Goal: Download file/media

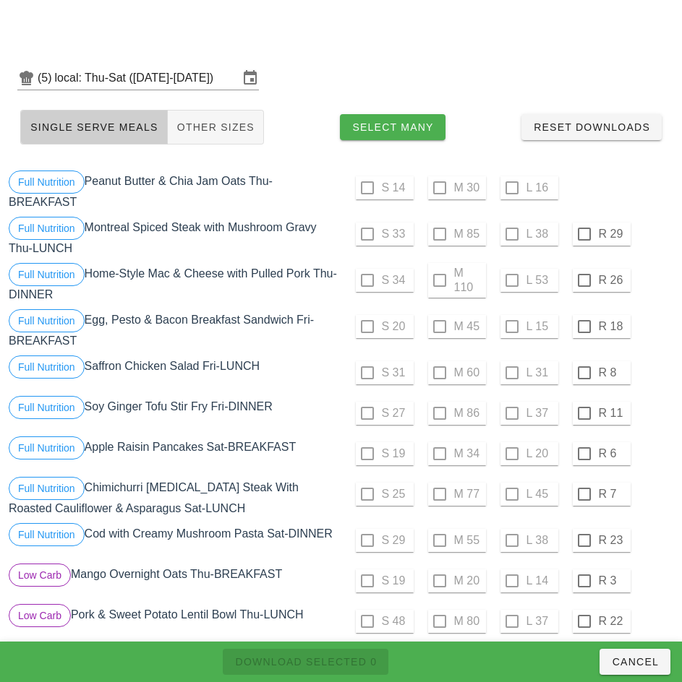
scroll to position [410, 0]
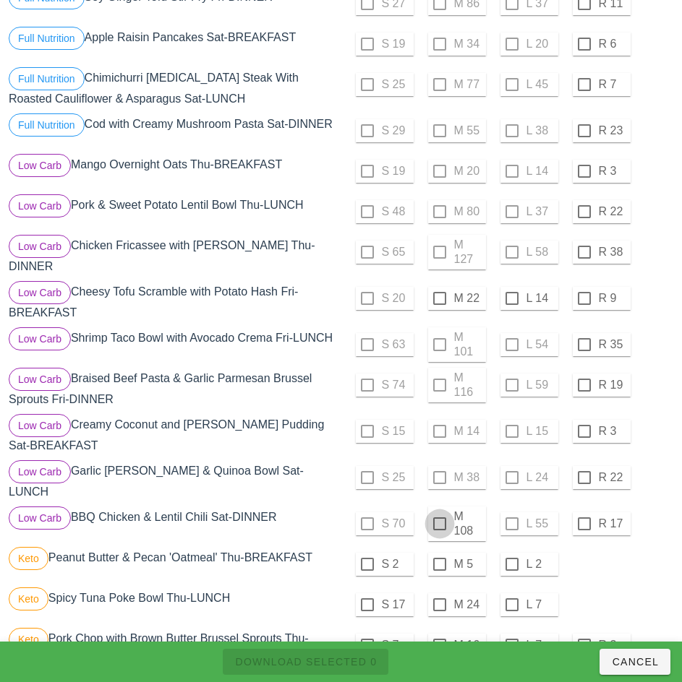
click at [439, 512] on div at bounding box center [439, 524] width 25 height 25
click at [362, 662] on span "Download Selected 1" at bounding box center [305, 662] width 142 height 12
checkbox input "false"
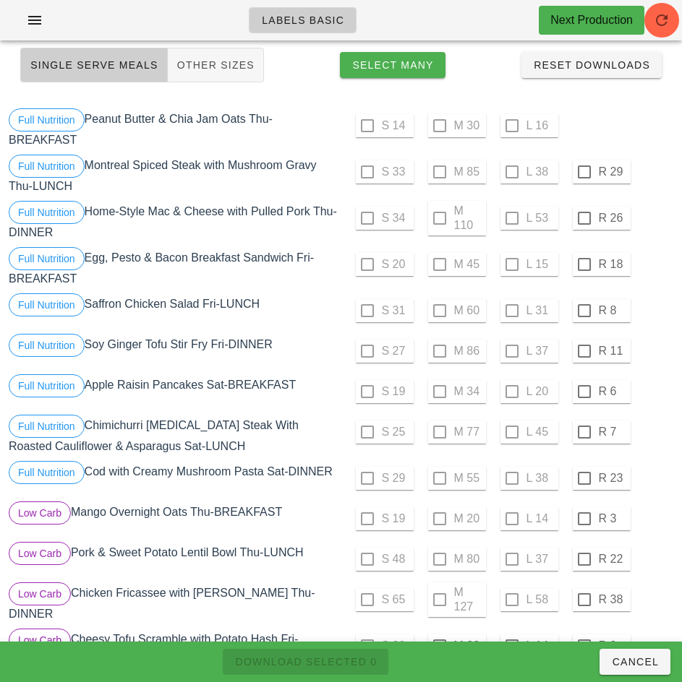
scroll to position [30, 0]
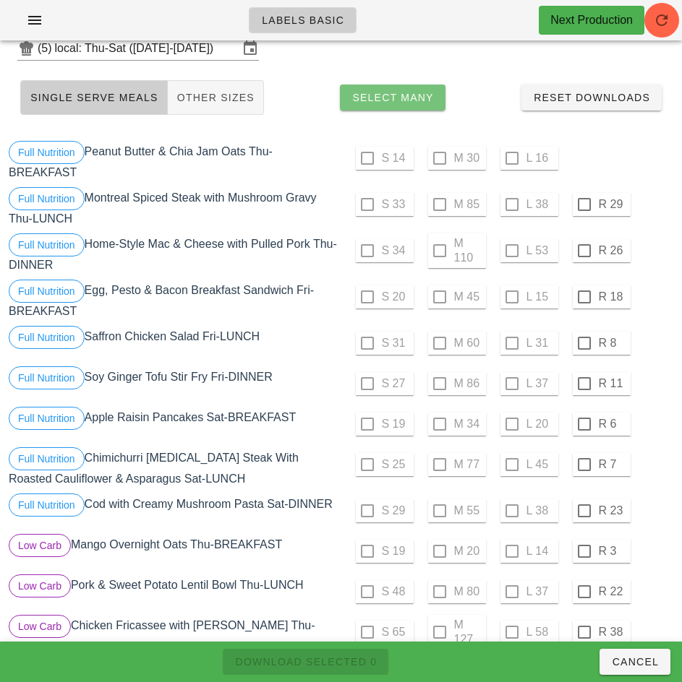
click at [416, 98] on span "Select Many" at bounding box center [392, 98] width 82 height 12
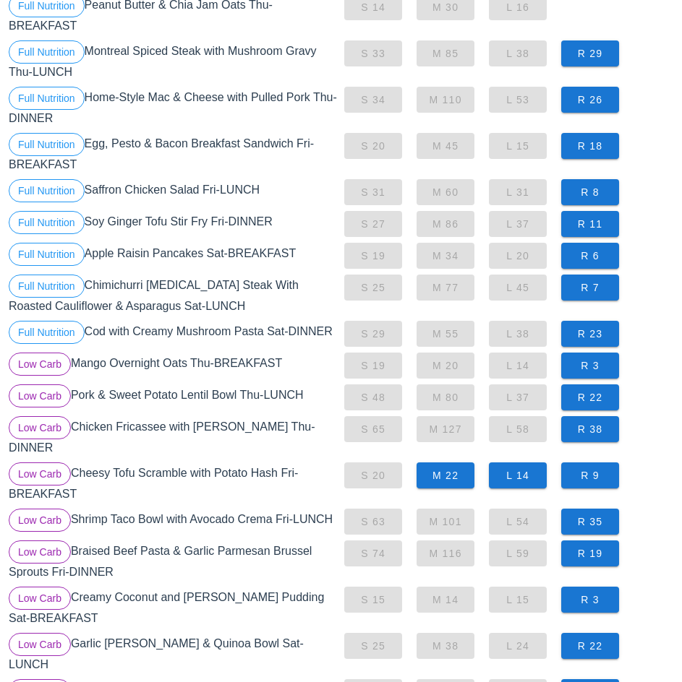
scroll to position [177, 0]
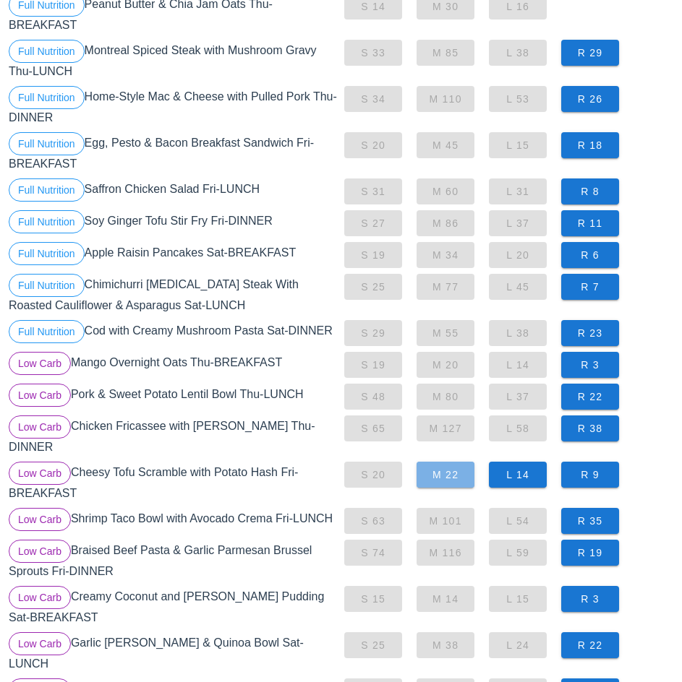
click at [455, 469] on span "M 22" at bounding box center [445, 475] width 35 height 12
click at [526, 469] on span "L 14" at bounding box center [517, 475] width 35 height 12
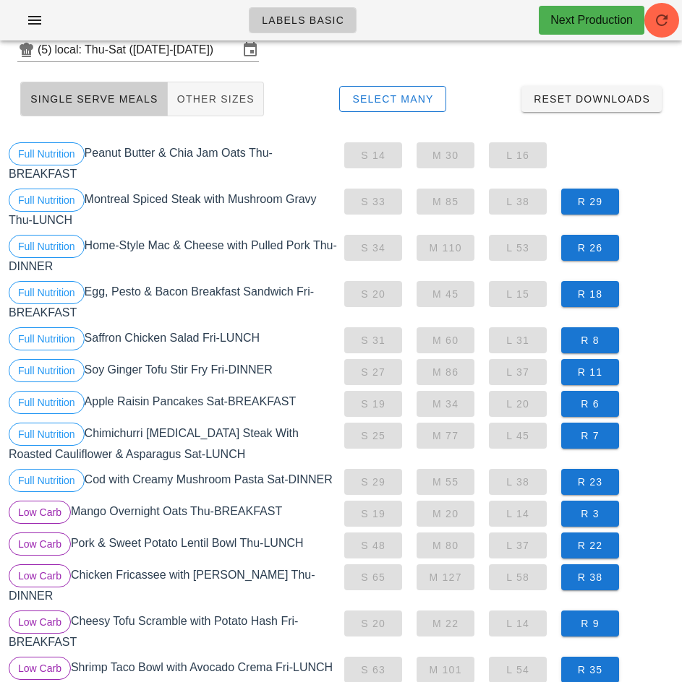
scroll to position [16, 0]
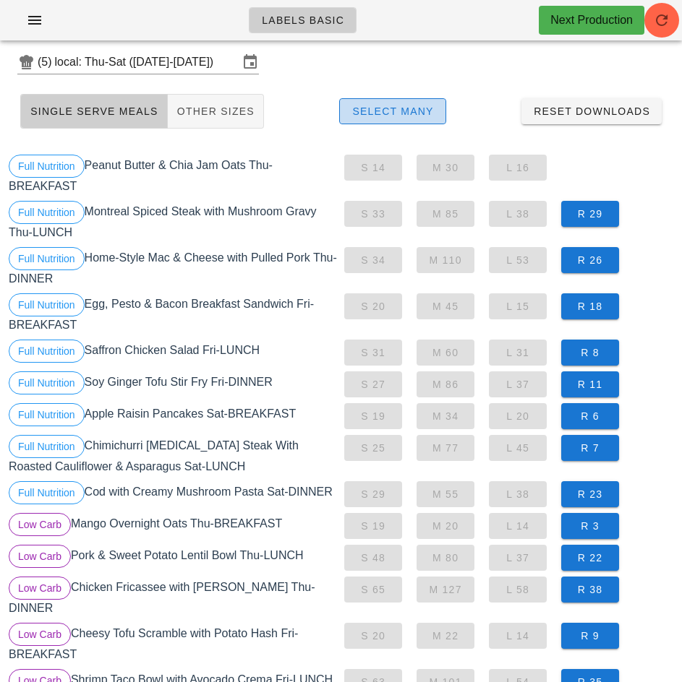
click at [405, 113] on span "Select Many" at bounding box center [392, 112] width 82 height 12
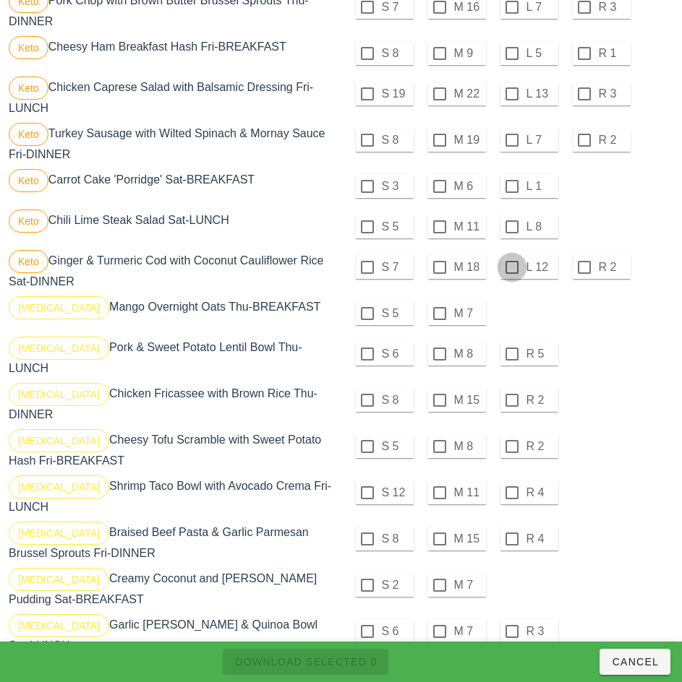
scroll to position [1049, 0]
click at [366, 301] on div at bounding box center [367, 313] width 25 height 25
checkbox input "true"
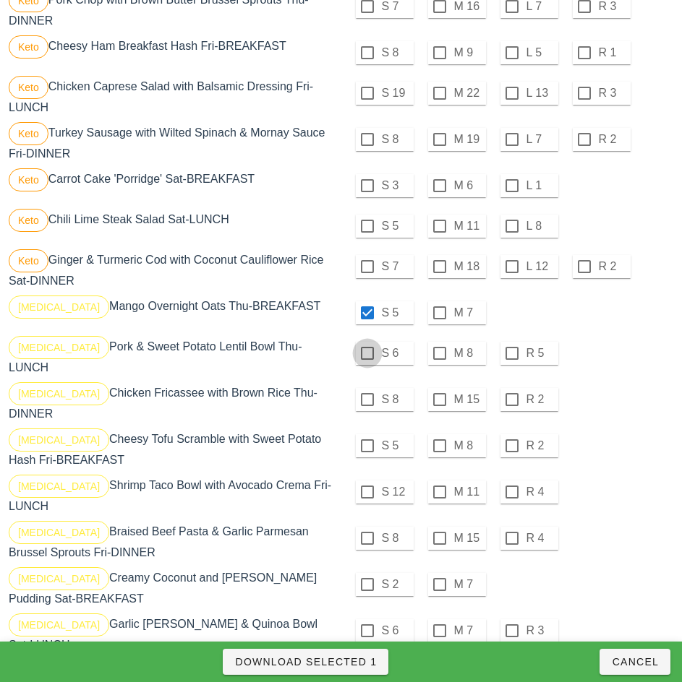
click at [366, 342] on div at bounding box center [367, 353] width 25 height 25
checkbox input "true"
click at [366, 387] on div at bounding box center [367, 399] width 25 height 25
checkbox input "true"
click at [365, 434] on div at bounding box center [367, 446] width 25 height 25
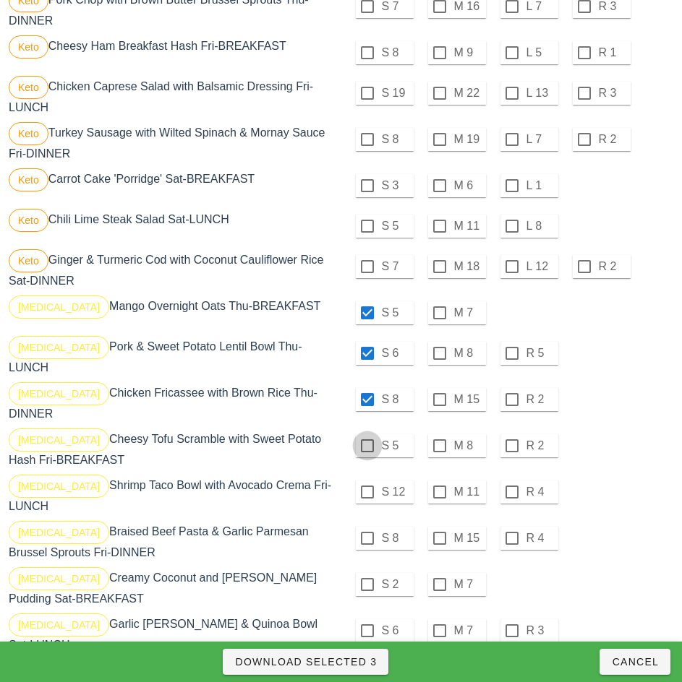
checkbox input "true"
click at [366, 480] on div at bounding box center [367, 492] width 25 height 25
checkbox input "true"
click at [365, 526] on div at bounding box center [367, 538] width 25 height 25
checkbox input "true"
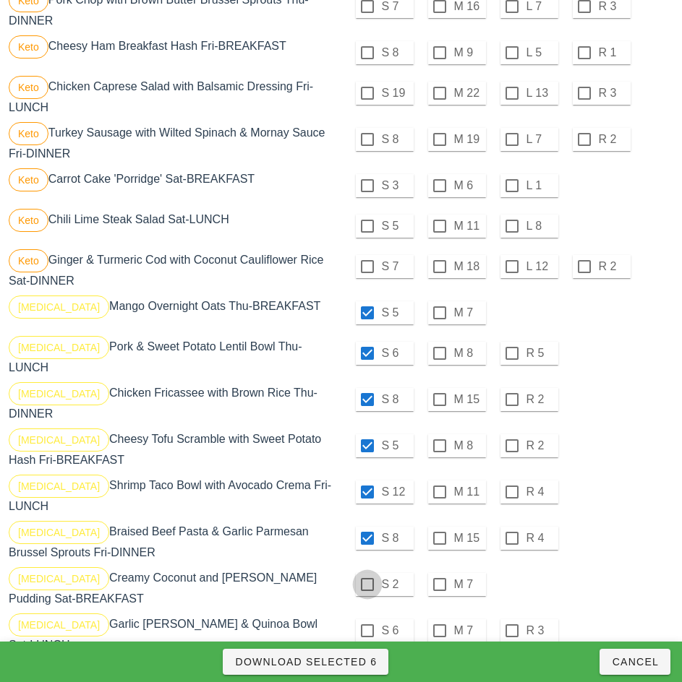
click at [366, 572] on div at bounding box center [367, 584] width 25 height 25
checkbox input "true"
click at [366, 619] on div at bounding box center [367, 631] width 25 height 25
checkbox input "true"
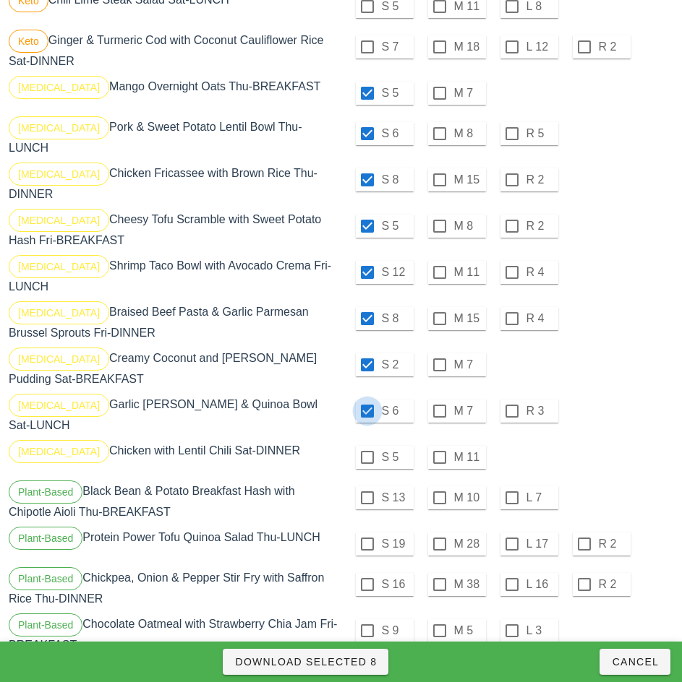
scroll to position [1269, 0]
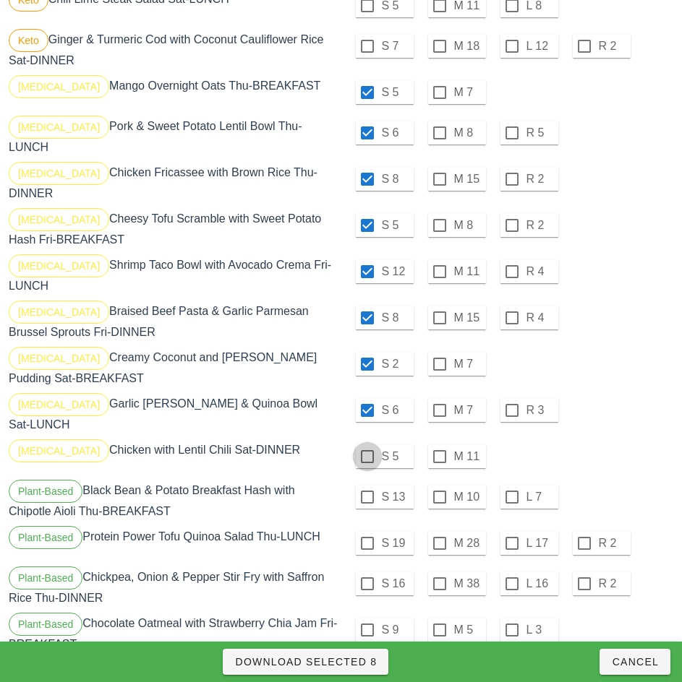
click at [366, 444] on div at bounding box center [367, 456] width 25 height 25
checkbox input "true"
click at [351, 661] on span "Download Selected 9" at bounding box center [305, 662] width 142 height 12
checkbox input "false"
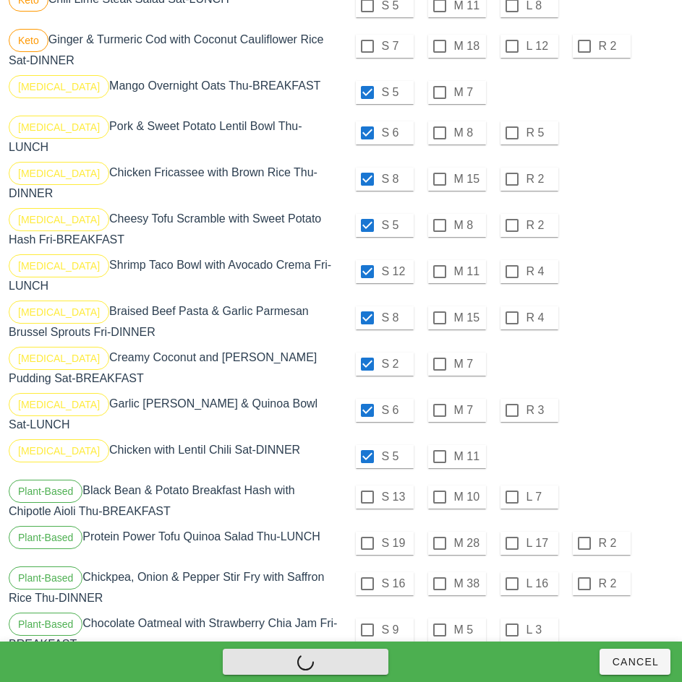
checkbox input "false"
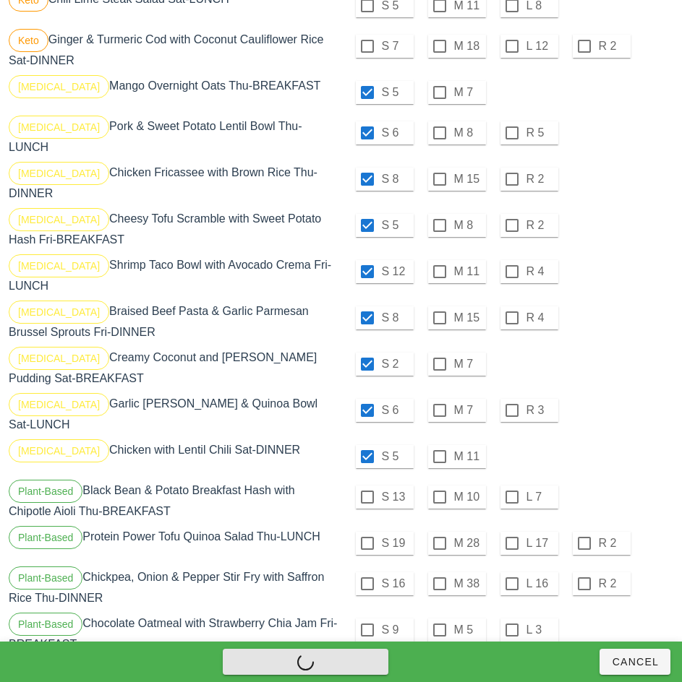
checkbox input "false"
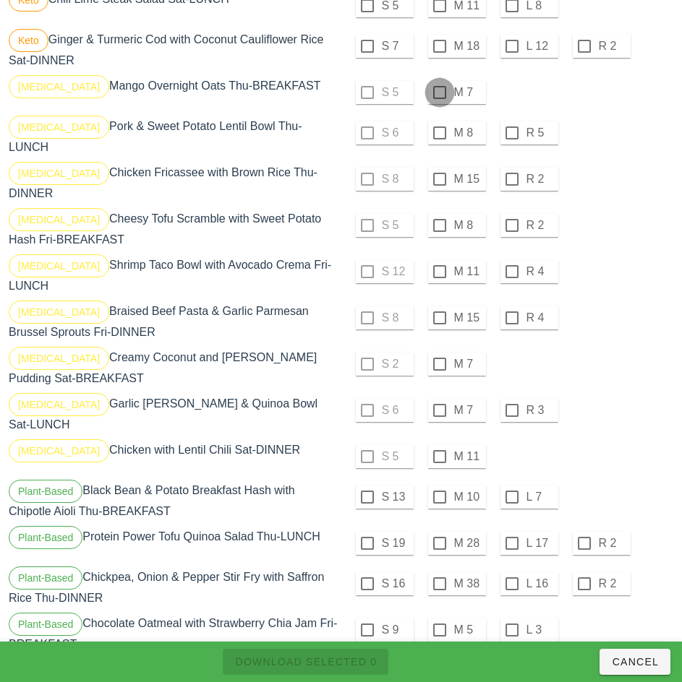
click at [439, 81] on div at bounding box center [439, 92] width 25 height 25
checkbox input "true"
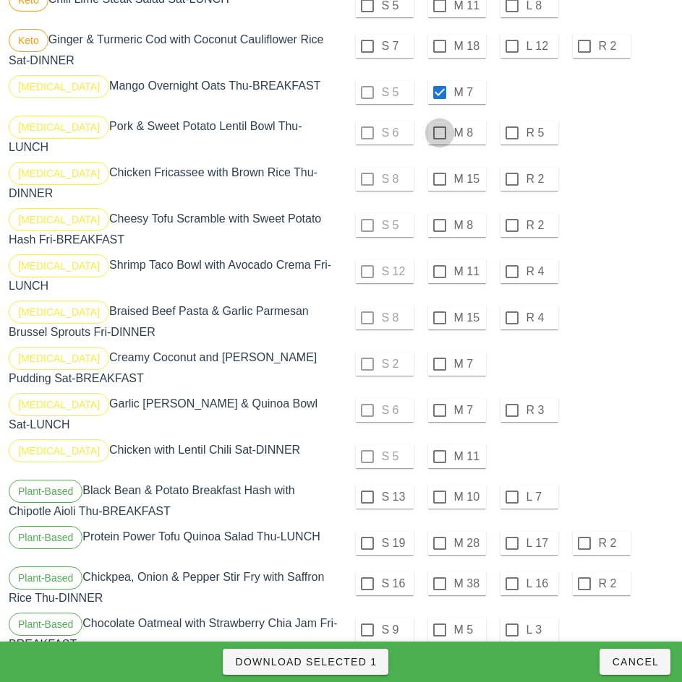
click at [439, 121] on div at bounding box center [439, 133] width 25 height 25
checkbox input "true"
click at [439, 167] on div at bounding box center [439, 179] width 25 height 25
checkbox input "true"
click at [439, 213] on div at bounding box center [439, 225] width 25 height 25
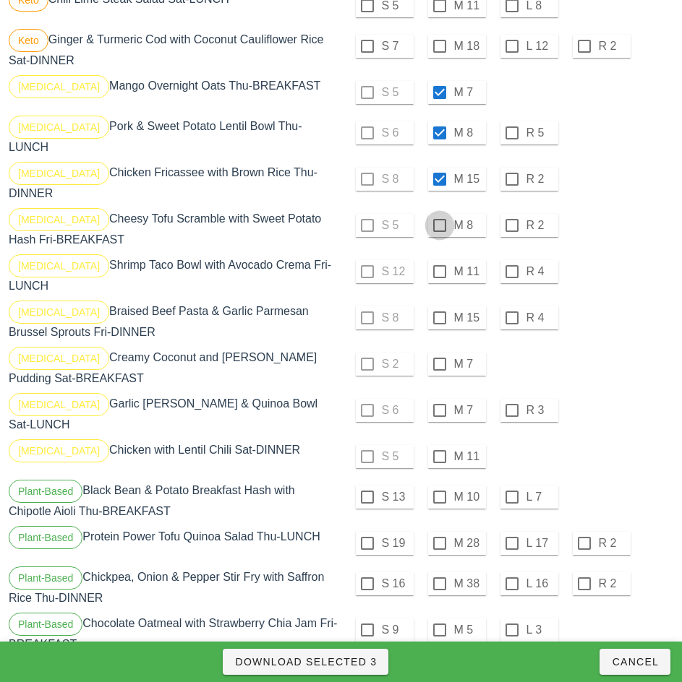
checkbox input "true"
click at [437, 259] on div at bounding box center [439, 271] width 25 height 25
checkbox input "true"
click at [439, 306] on div at bounding box center [439, 318] width 25 height 25
checkbox input "true"
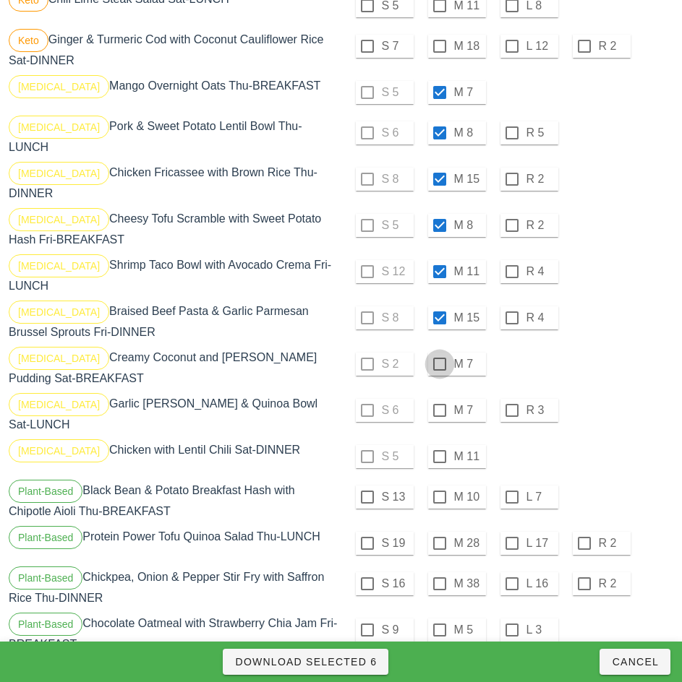
click at [441, 352] on div at bounding box center [439, 364] width 25 height 25
checkbox input "true"
click at [439, 398] on div at bounding box center [439, 410] width 25 height 25
checkbox input "true"
click at [439, 444] on div at bounding box center [439, 456] width 25 height 25
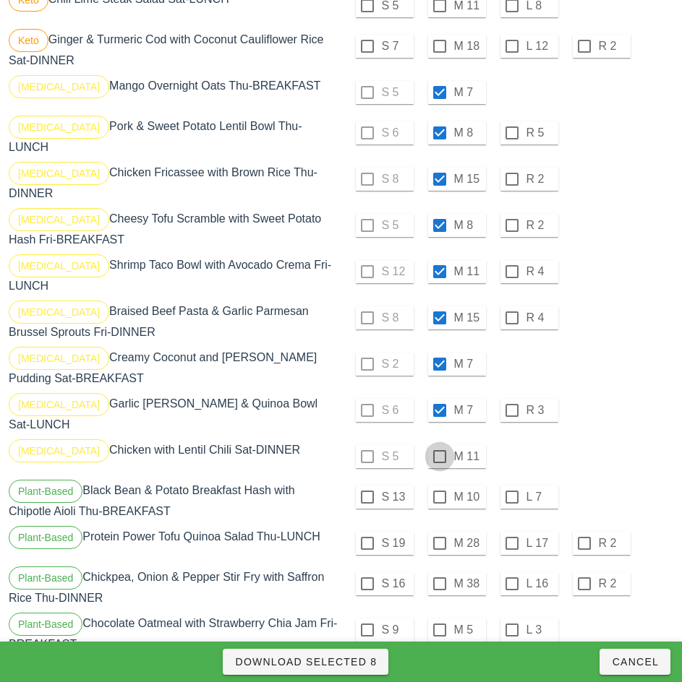
checkbox input "true"
click at [361, 656] on span "Download Selected 9" at bounding box center [305, 662] width 142 height 12
checkbox input "false"
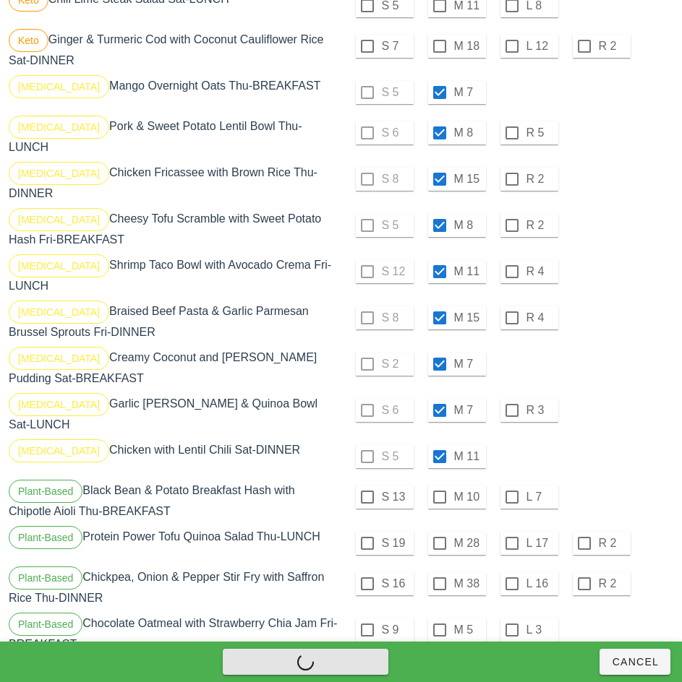
checkbox input "false"
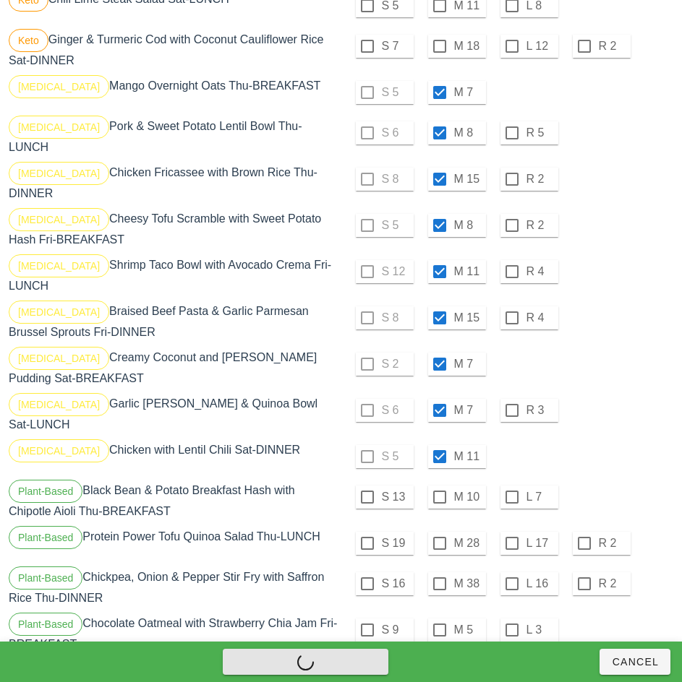
checkbox input "false"
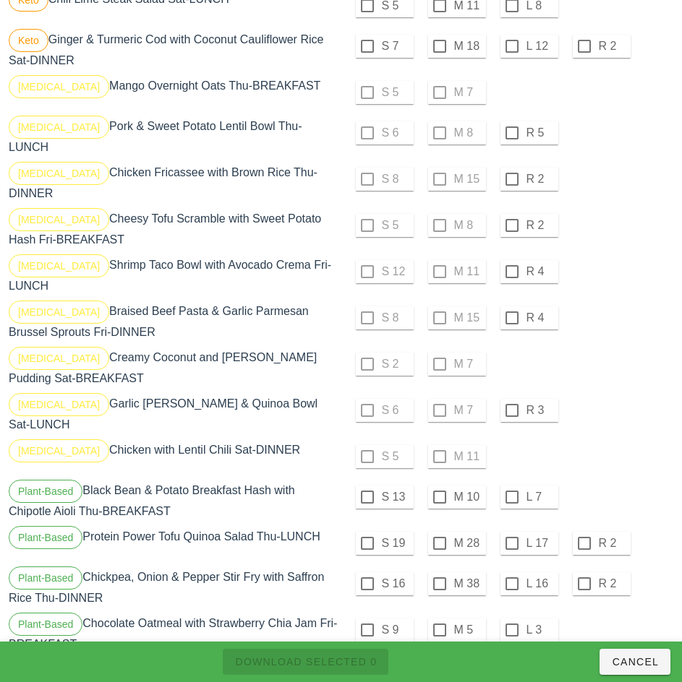
click at [612, 393] on div "S 6 M 7 R 3" at bounding box center [509, 410] width 330 height 35
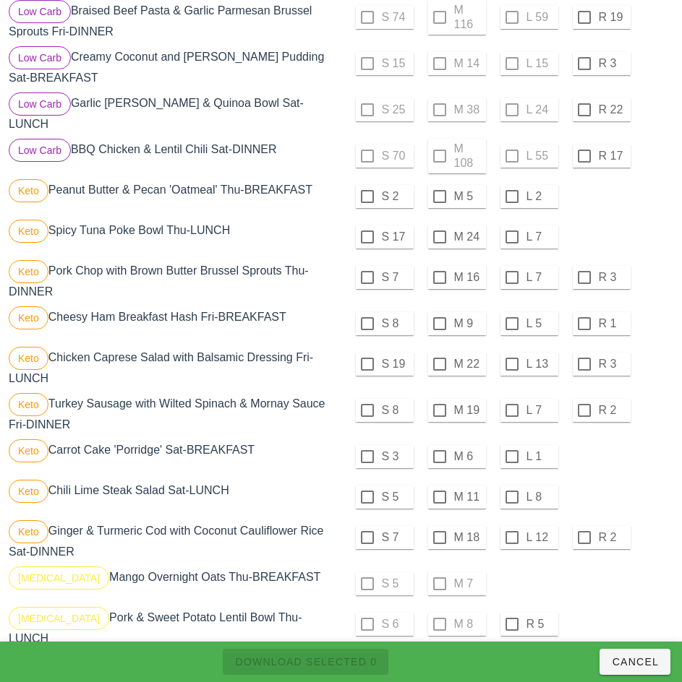
scroll to position [779, 0]
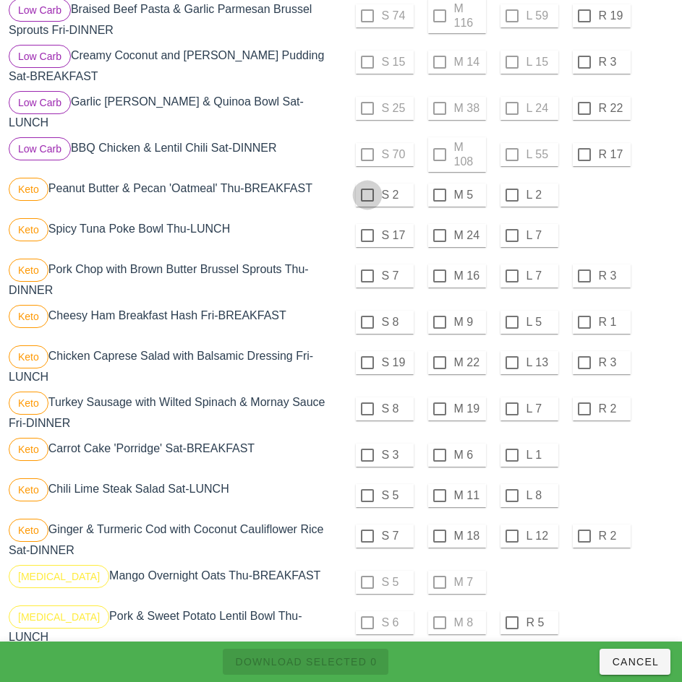
click at [366, 187] on div at bounding box center [367, 195] width 25 height 25
checkbox input "true"
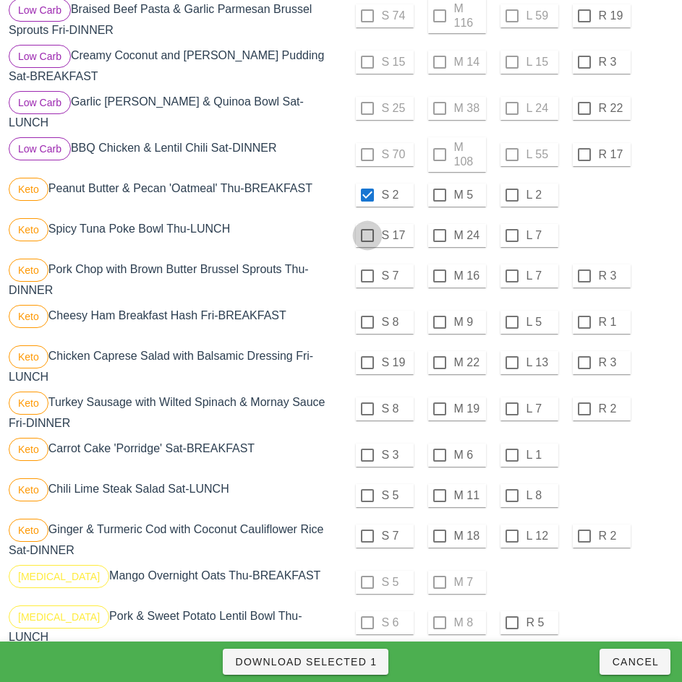
click at [366, 224] on div at bounding box center [367, 235] width 25 height 25
checkbox input "true"
click at [366, 266] on div at bounding box center [367, 276] width 25 height 25
checkbox input "true"
click at [366, 311] on div at bounding box center [367, 322] width 25 height 25
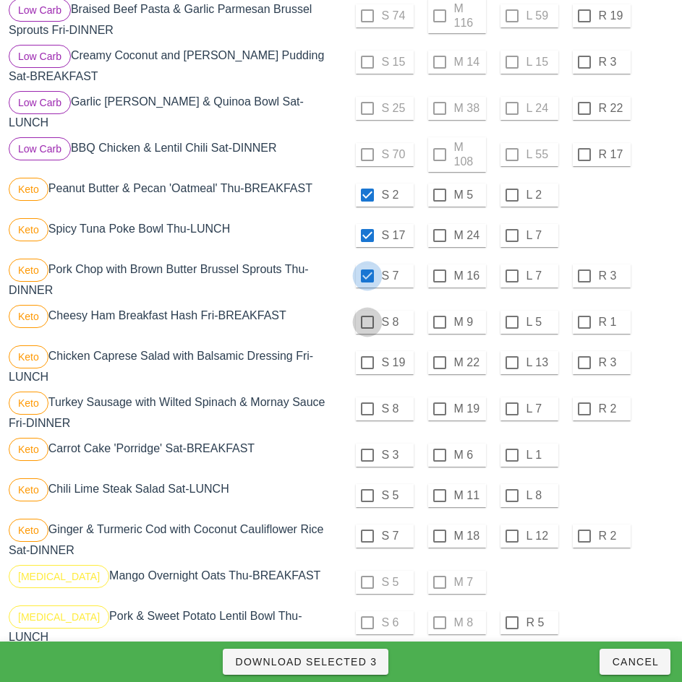
checkbox input "true"
click at [366, 351] on div at bounding box center [367, 363] width 25 height 25
click at [366, 398] on div at bounding box center [367, 409] width 25 height 25
click at [369, 445] on div at bounding box center [367, 455] width 25 height 25
click at [366, 484] on div at bounding box center [367, 496] width 25 height 25
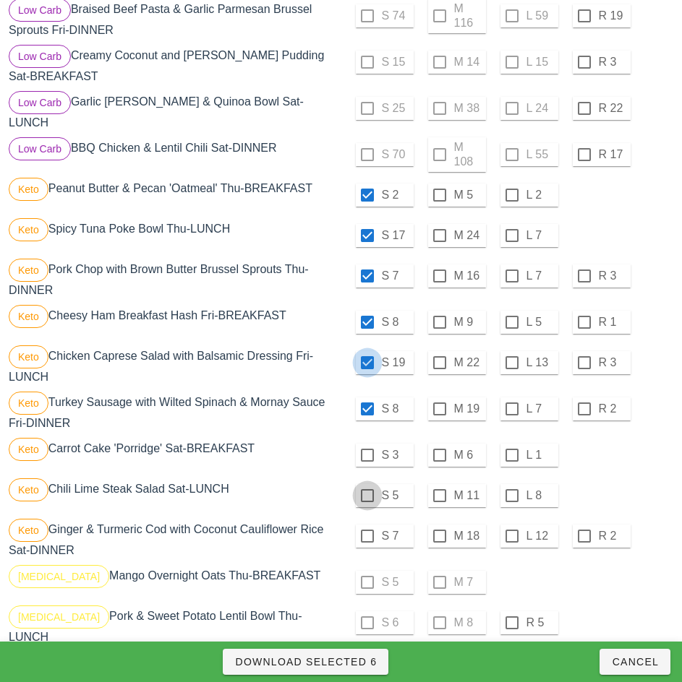
checkbox input "true"
click at [369, 525] on div at bounding box center [367, 536] width 25 height 25
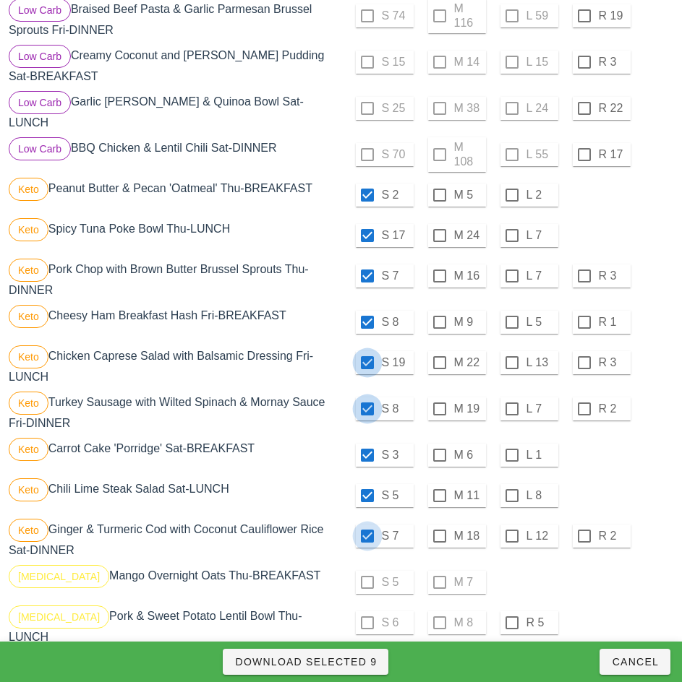
checkbox input "true"
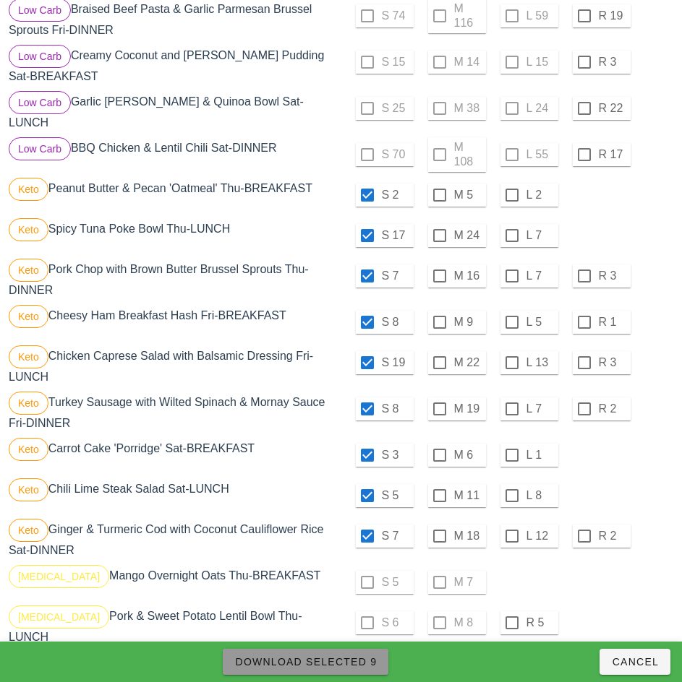
click at [356, 663] on span "Download Selected 9" at bounding box center [305, 662] width 142 height 12
checkbox input "false"
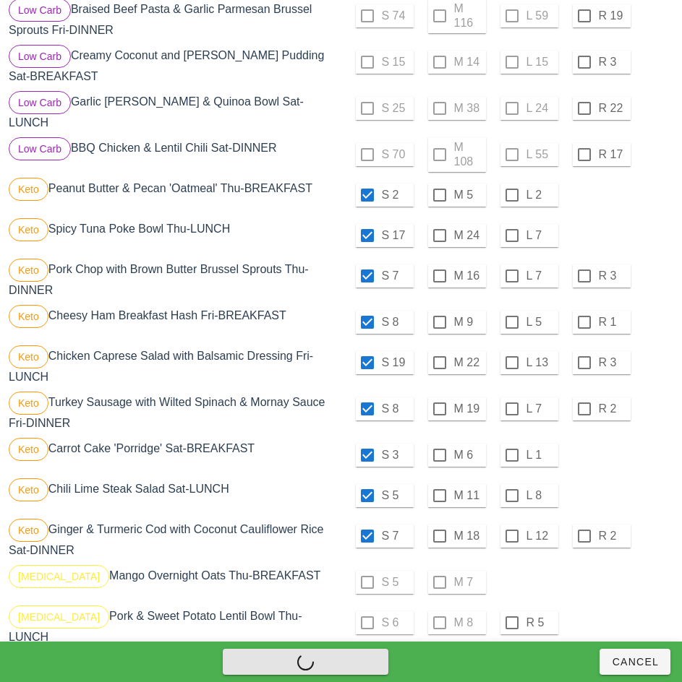
checkbox input "false"
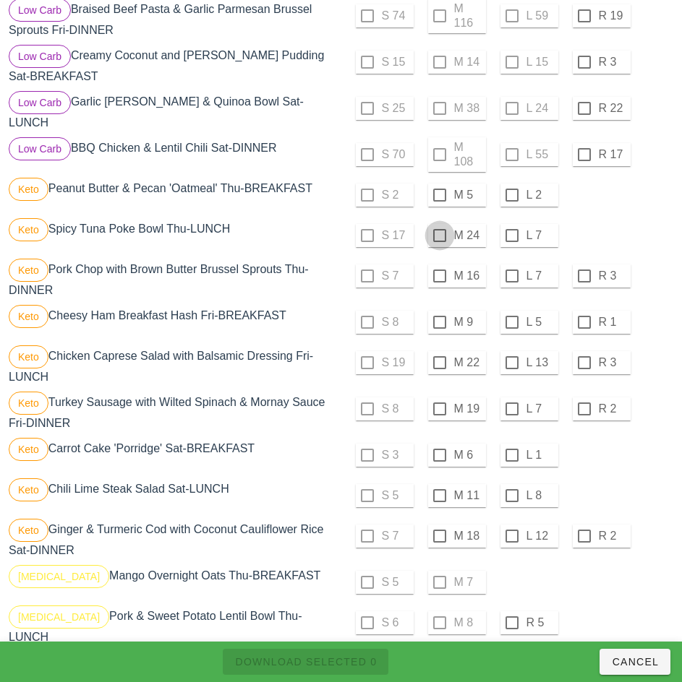
click at [439, 184] on div at bounding box center [439, 195] width 25 height 25
click at [440, 225] on div at bounding box center [439, 235] width 25 height 25
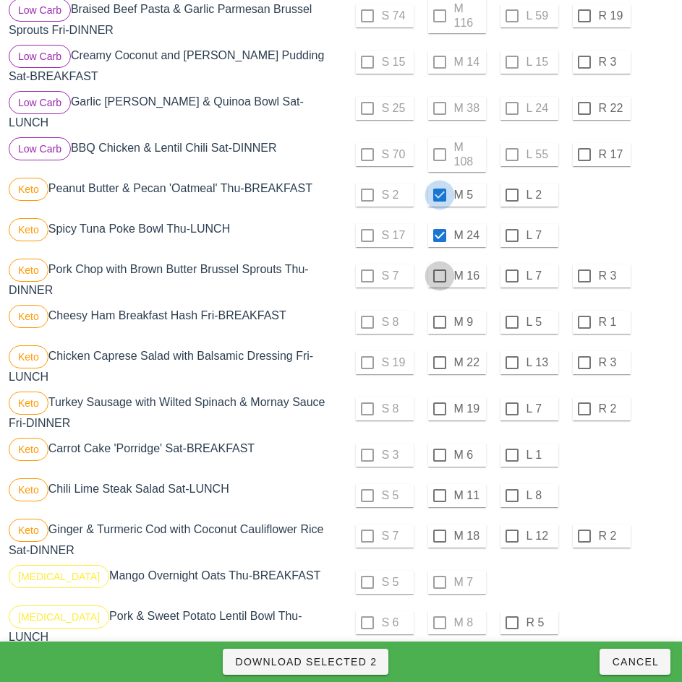
click at [440, 267] on div at bounding box center [439, 276] width 25 height 25
checkbox input "true"
click at [439, 311] on div at bounding box center [439, 322] width 25 height 25
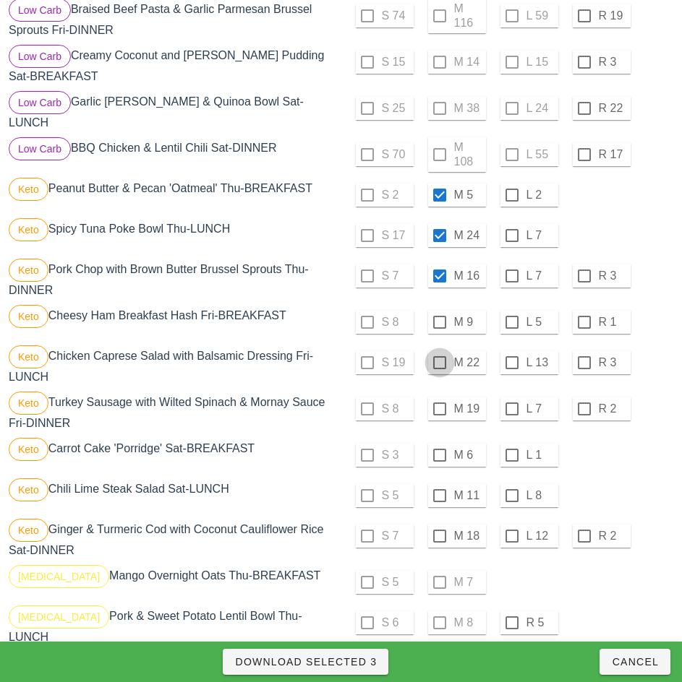
click at [439, 351] on div at bounding box center [439, 363] width 25 height 25
checkbox input "true"
click at [511, 398] on div at bounding box center [511, 409] width 25 height 25
checkbox input "true"
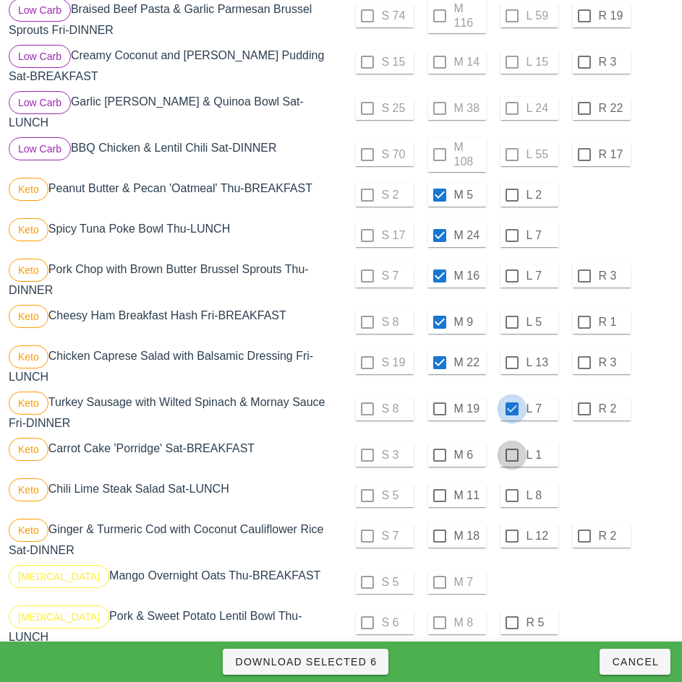
click at [513, 446] on div at bounding box center [511, 455] width 25 height 25
click at [512, 484] on div at bounding box center [511, 496] width 25 height 25
click at [511, 525] on div at bounding box center [511, 536] width 25 height 25
checkbox input "true"
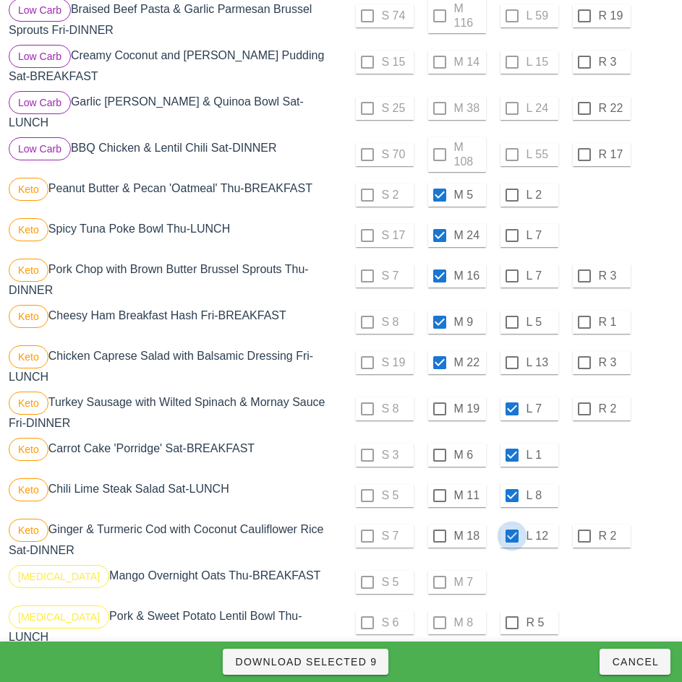
checkbox input "true"
click at [358, 666] on span "Download Selected 9" at bounding box center [305, 662] width 142 height 12
checkbox input "false"
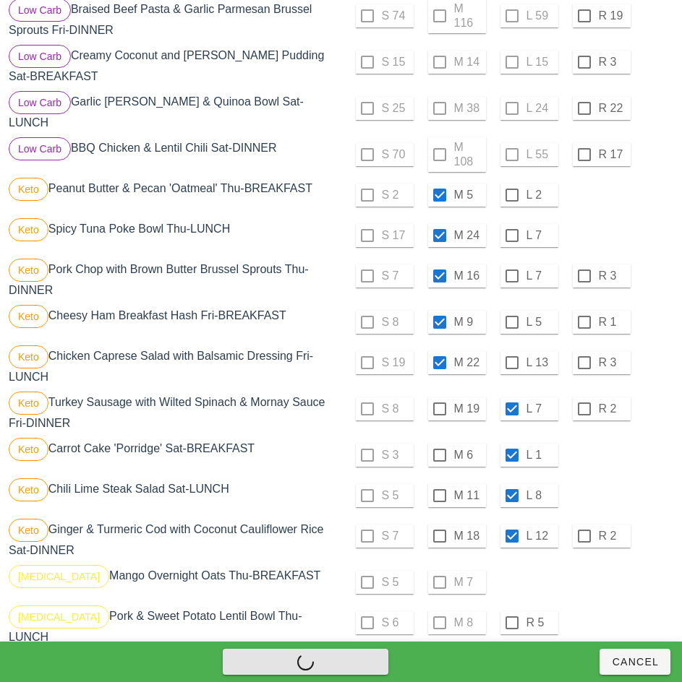
checkbox input "false"
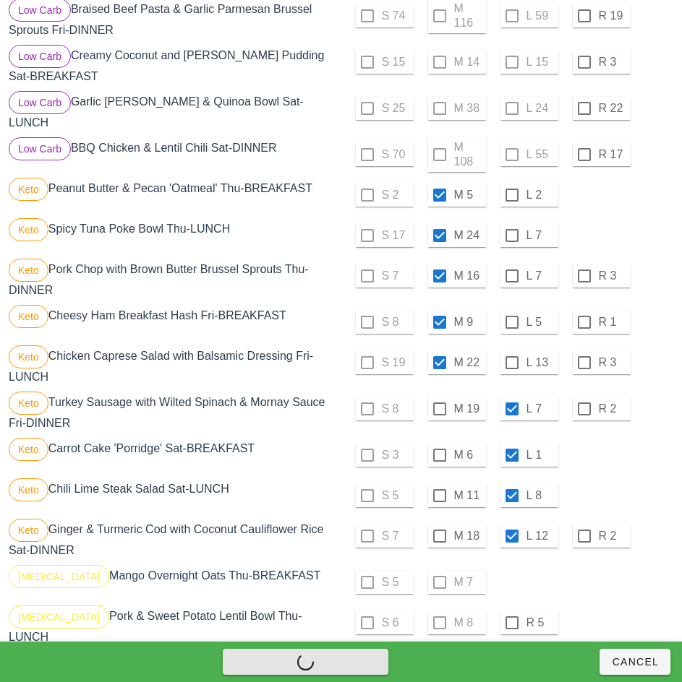
checkbox input "false"
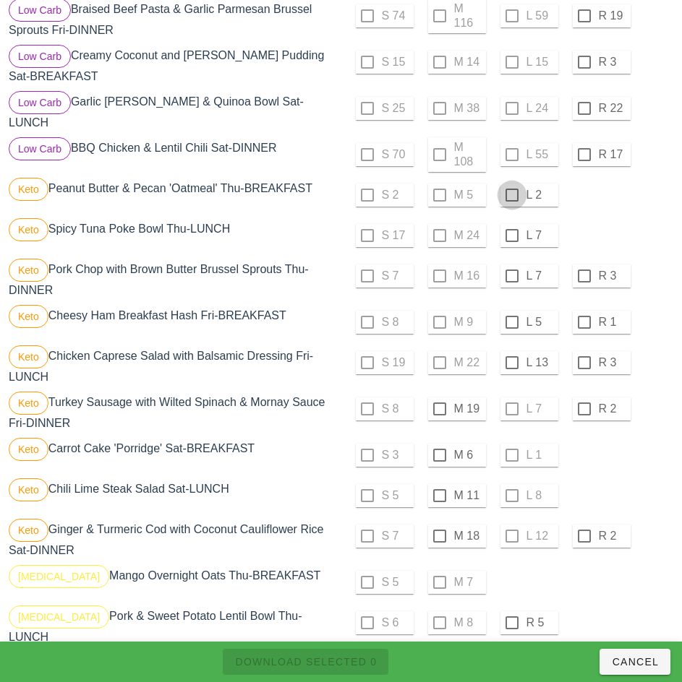
click at [511, 184] on div at bounding box center [511, 195] width 25 height 25
checkbox input "true"
click at [511, 224] on div at bounding box center [511, 235] width 25 height 25
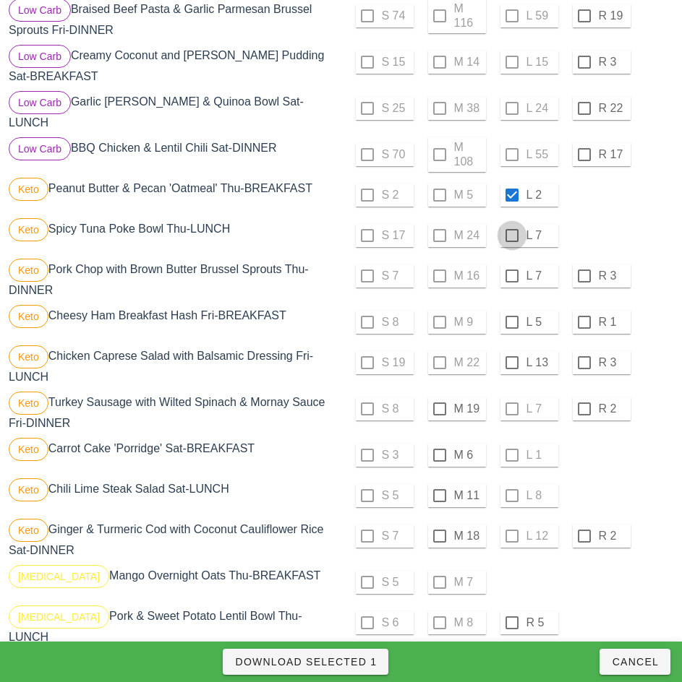
checkbox input "true"
click at [511, 265] on div at bounding box center [511, 276] width 25 height 25
checkbox input "true"
click at [511, 311] on div at bounding box center [511, 322] width 25 height 25
checkbox input "true"
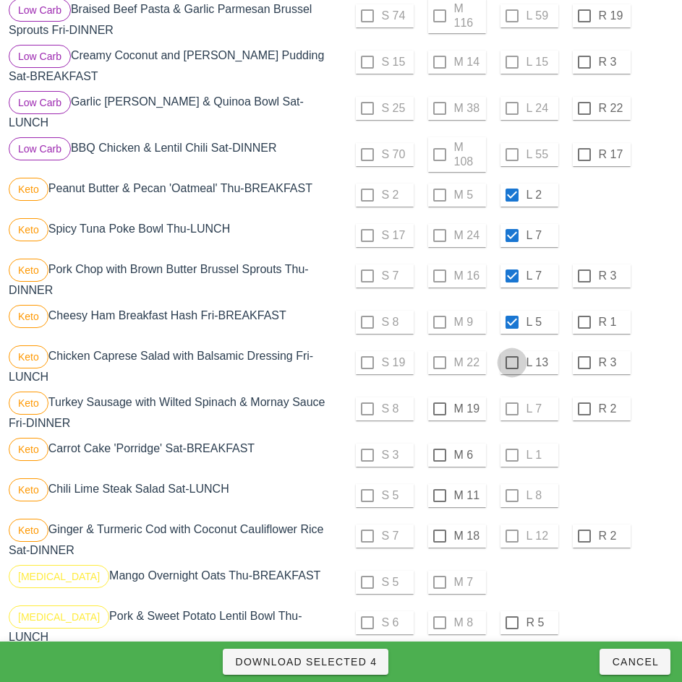
click at [511, 351] on div at bounding box center [511, 363] width 25 height 25
checkbox input "true"
click at [439, 398] on div at bounding box center [439, 409] width 25 height 25
checkbox input "true"
click at [438, 443] on div at bounding box center [439, 455] width 25 height 25
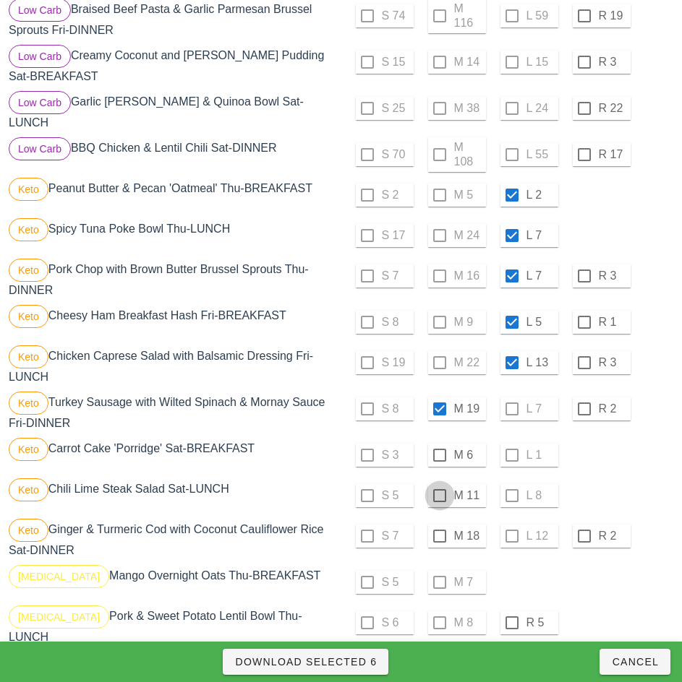
click at [439, 484] on div at bounding box center [439, 496] width 25 height 25
click at [437, 525] on div at bounding box center [439, 536] width 25 height 25
checkbox input "true"
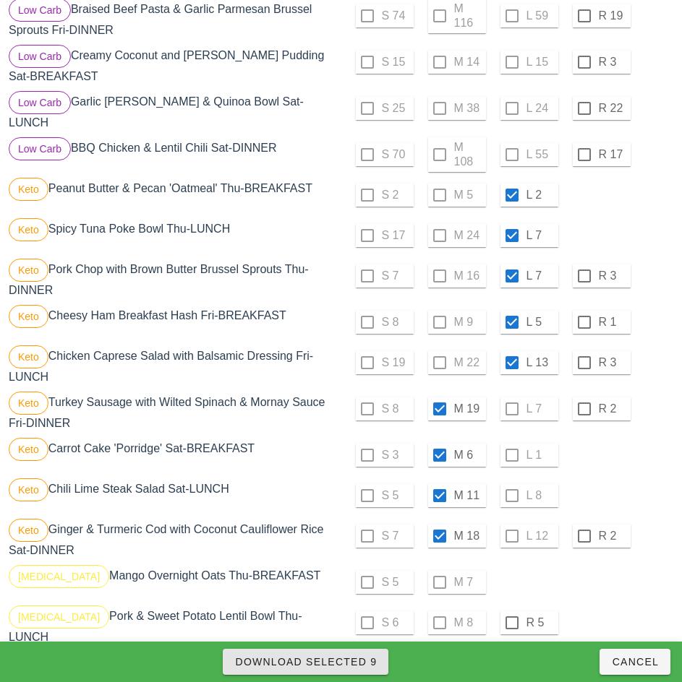
click at [358, 662] on span "Download Selected 9" at bounding box center [305, 662] width 142 height 12
checkbox input "false"
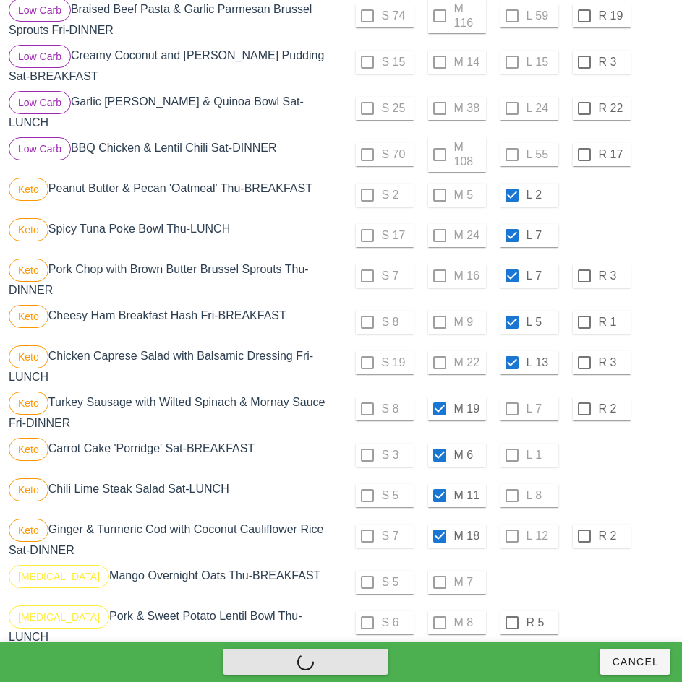
checkbox input "false"
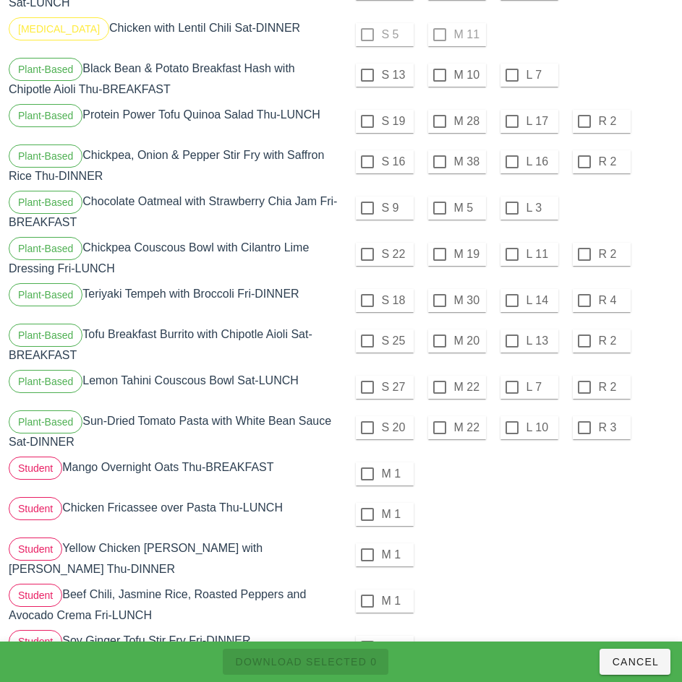
scroll to position [1740, 0]
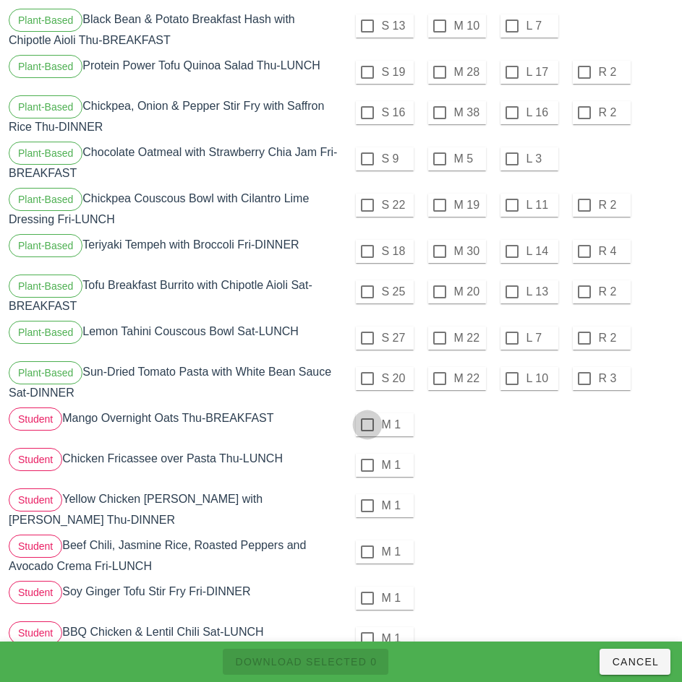
click at [366, 413] on div at bounding box center [367, 425] width 25 height 25
checkbox input "true"
click at [366, 453] on div at bounding box center [367, 465] width 25 height 25
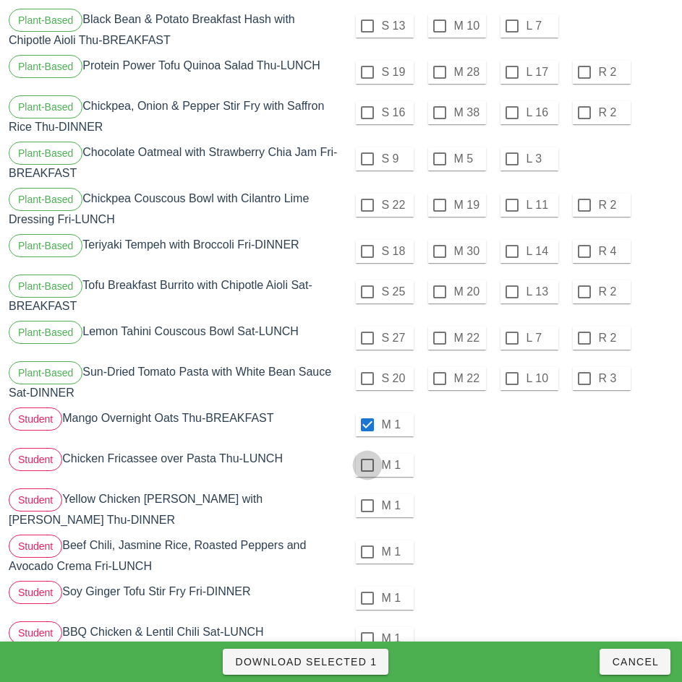
checkbox input "true"
click at [368, 494] on div at bounding box center [367, 506] width 25 height 25
click at [366, 540] on div at bounding box center [367, 552] width 25 height 25
checkbox input "true"
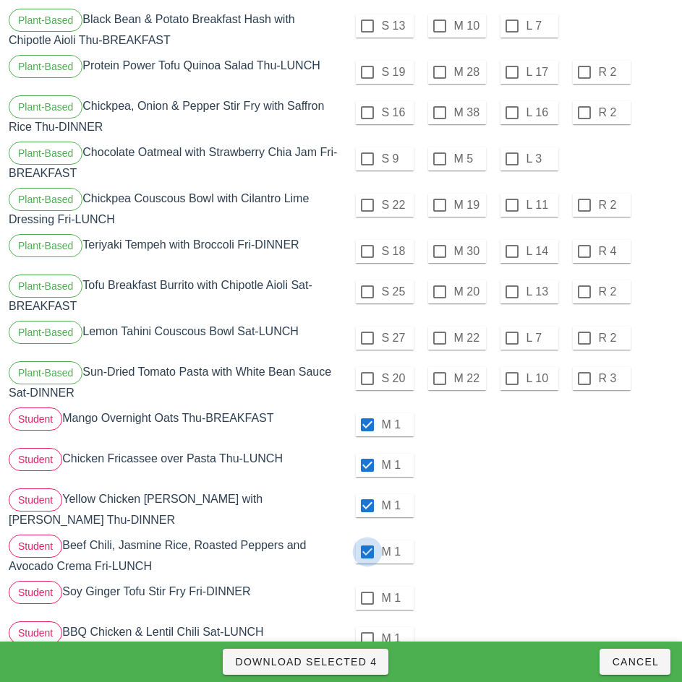
click at [366, 586] on div at bounding box center [367, 598] width 25 height 25
checkbox input "true"
click at [365, 627] on div at bounding box center [367, 639] width 25 height 25
checkbox input "true"
click at [352, 666] on span "Download Selected 6" at bounding box center [305, 662] width 142 height 12
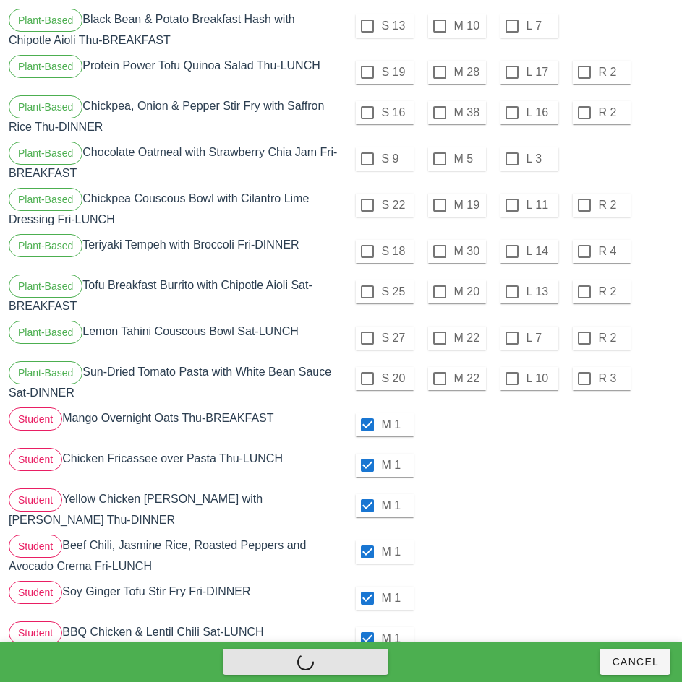
checkbox input "false"
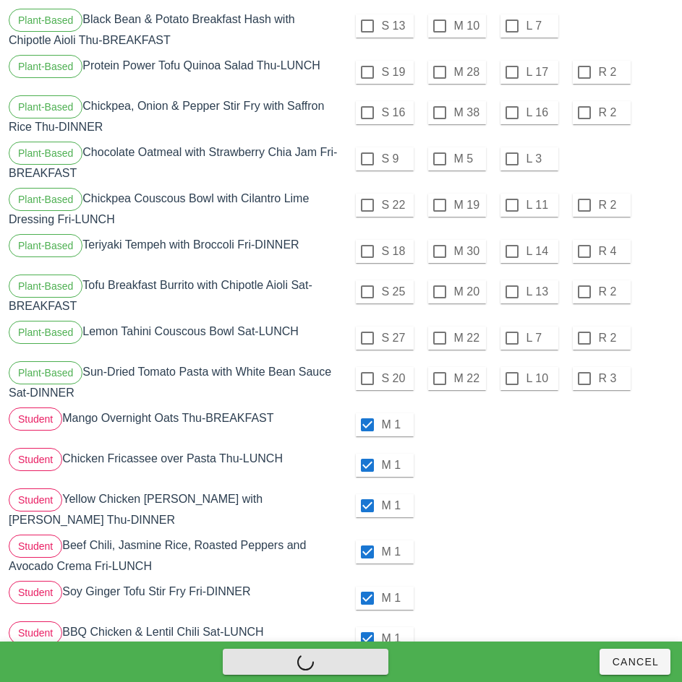
checkbox input "false"
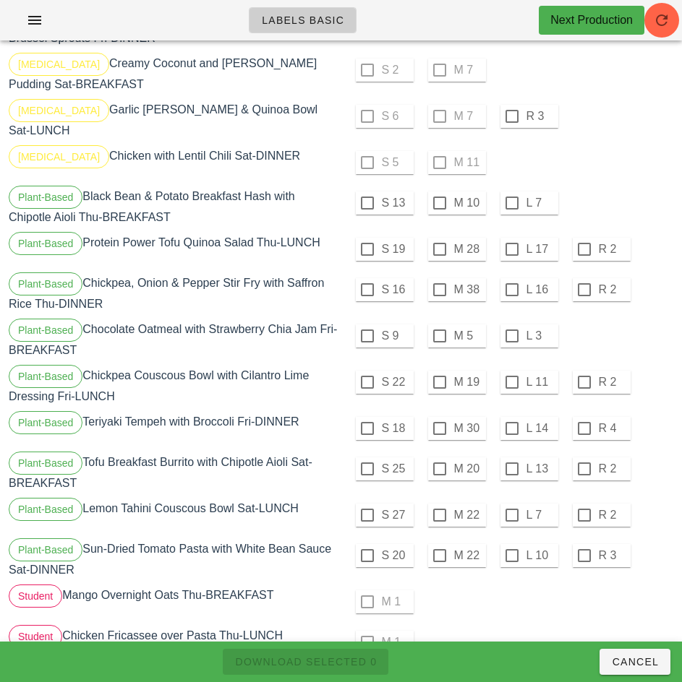
scroll to position [1560, 0]
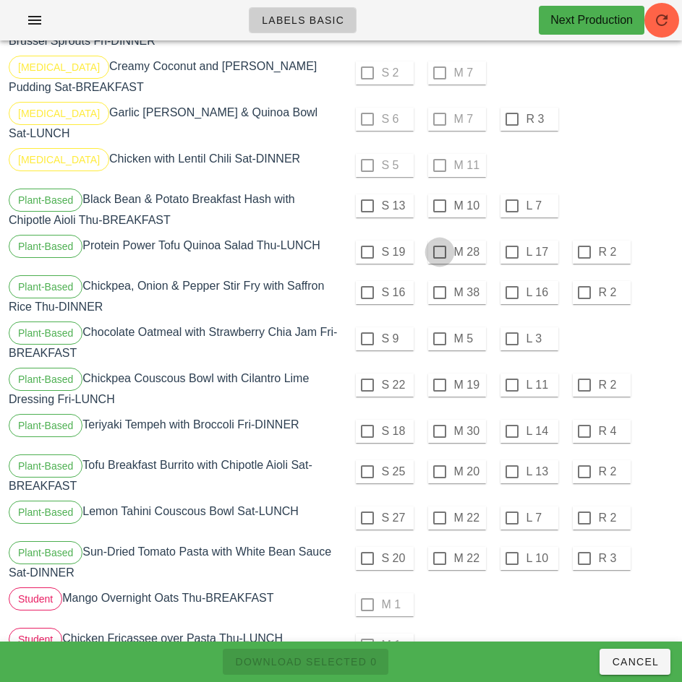
click at [439, 194] on div at bounding box center [439, 206] width 25 height 25
click at [439, 240] on div at bounding box center [439, 252] width 25 height 25
checkbox input "true"
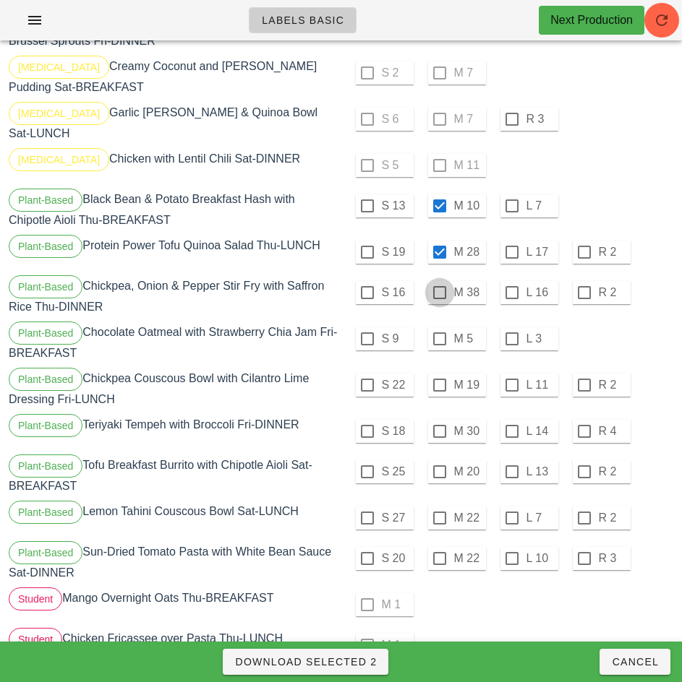
click at [439, 280] on div at bounding box center [439, 292] width 25 height 25
checkbox input "true"
click at [439, 327] on div at bounding box center [439, 339] width 25 height 25
click at [439, 373] on div at bounding box center [439, 385] width 25 height 25
checkbox input "true"
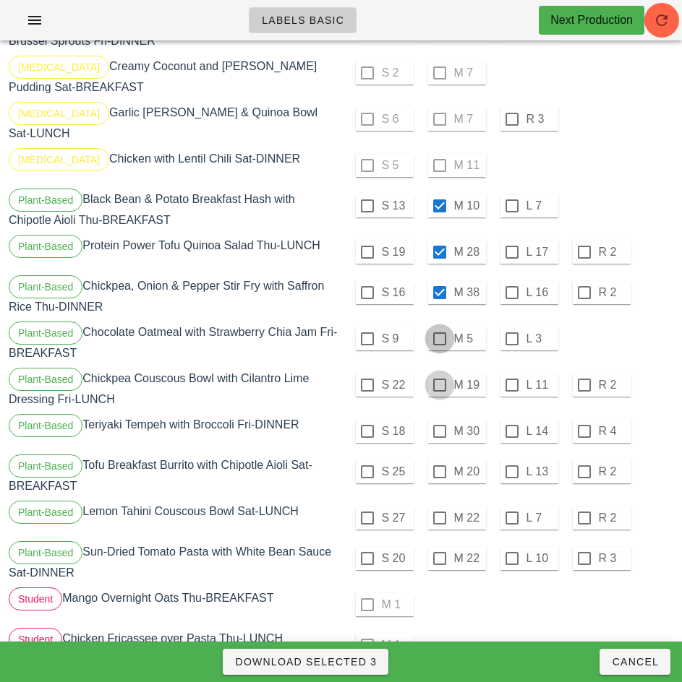
checkbox input "true"
click at [369, 664] on span "Download Selected 5" at bounding box center [305, 662] width 142 height 12
checkbox input "false"
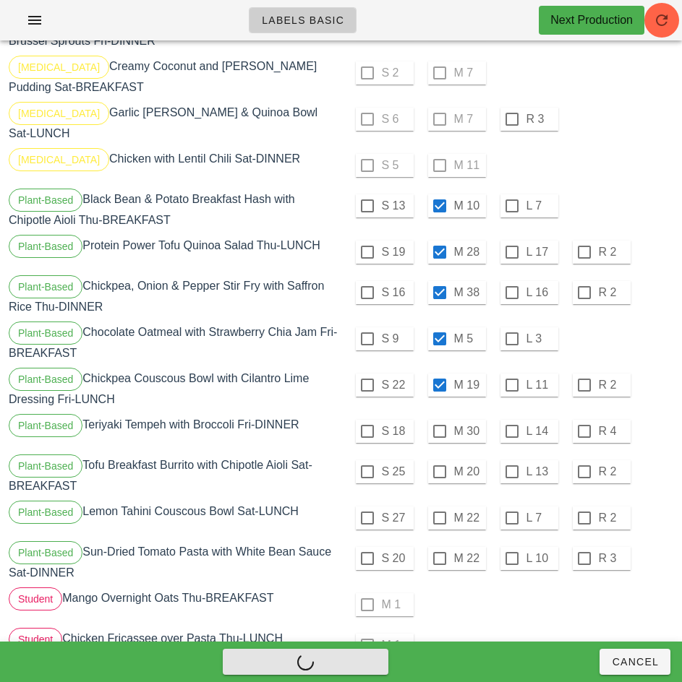
checkbox input "false"
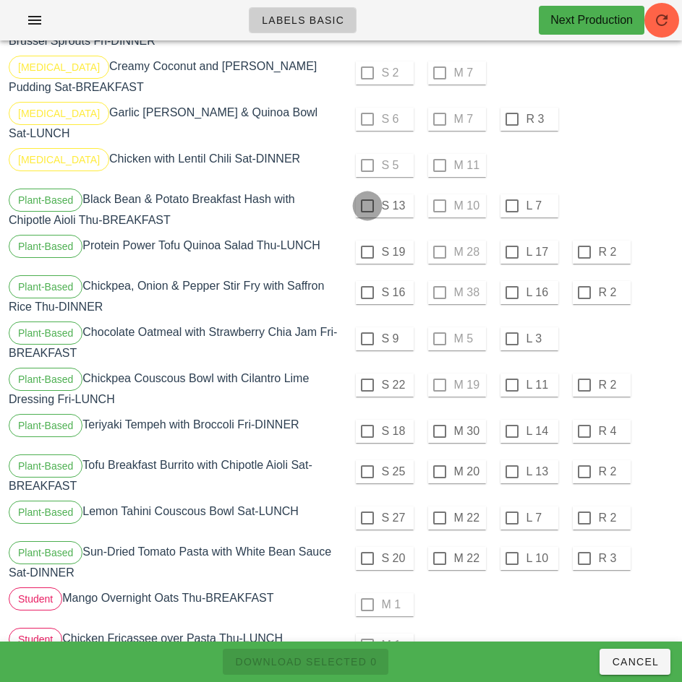
click at [366, 194] on div at bounding box center [367, 206] width 25 height 25
checkbox input "true"
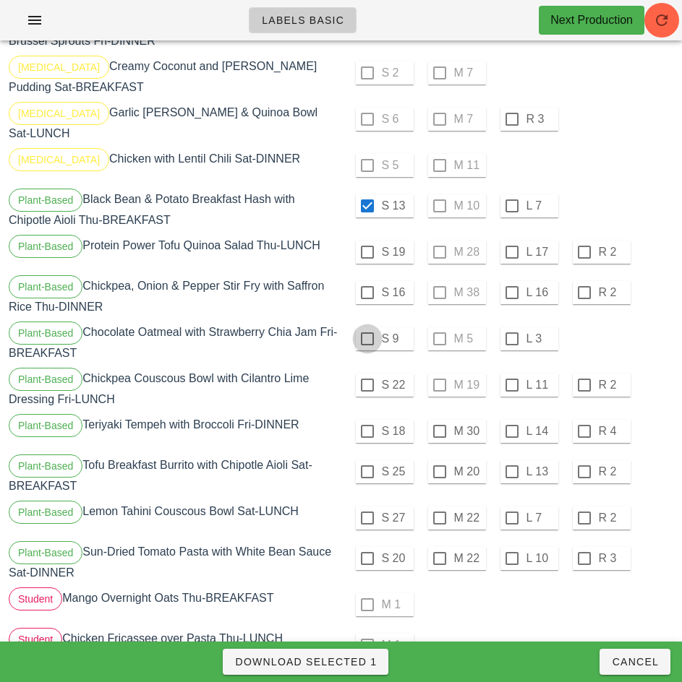
click at [366, 240] on div at bounding box center [367, 252] width 25 height 25
click at [366, 280] on div at bounding box center [367, 292] width 25 height 25
click at [366, 327] on div at bounding box center [367, 339] width 25 height 25
checkbox input "true"
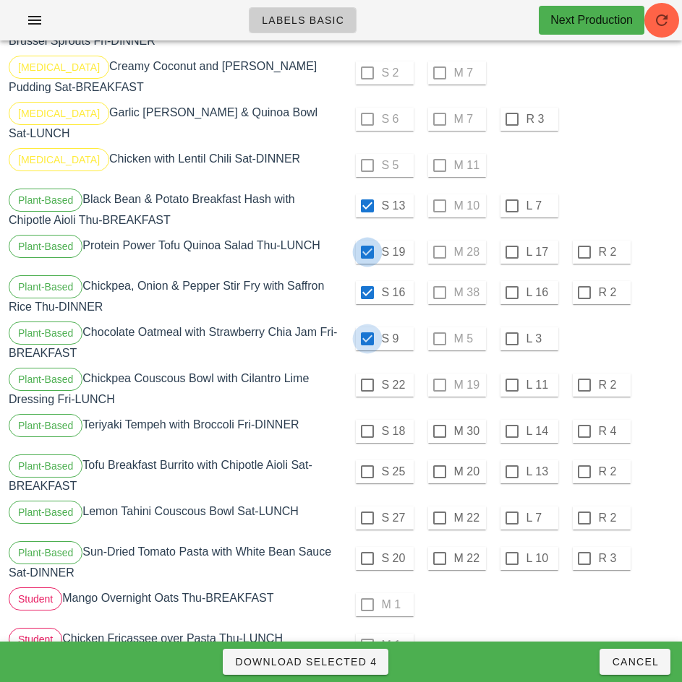
checkbox input "true"
click at [361, 661] on span "Download Selected 4" at bounding box center [305, 662] width 142 height 12
checkbox input "false"
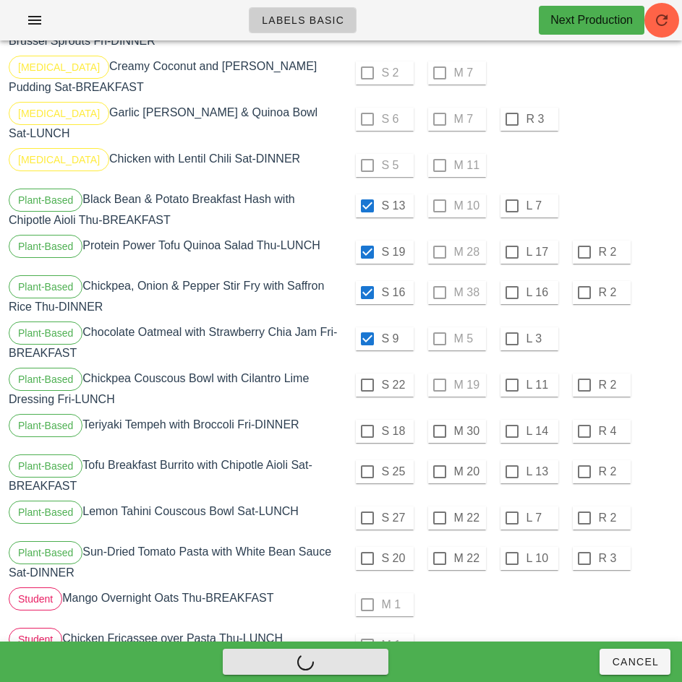
checkbox input "false"
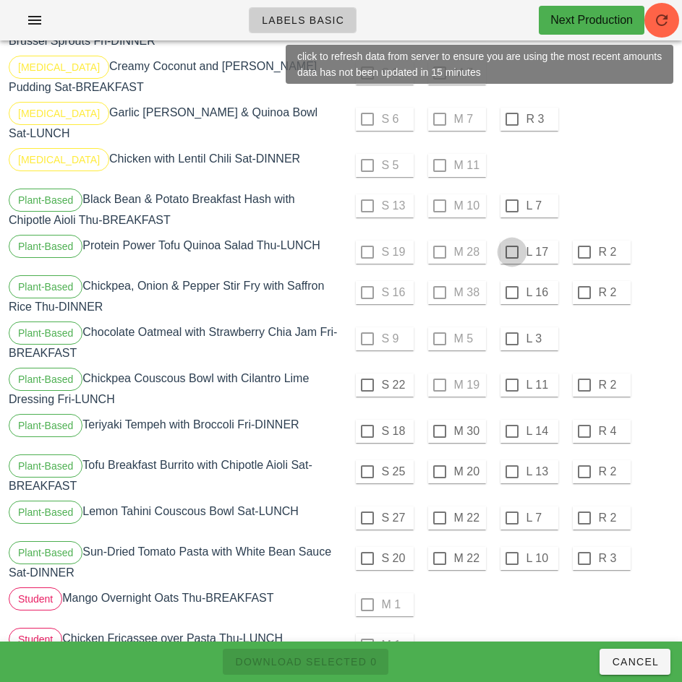
click at [511, 194] on div at bounding box center [511, 206] width 25 height 25
click at [511, 240] on div at bounding box center [511, 252] width 25 height 25
checkbox input "true"
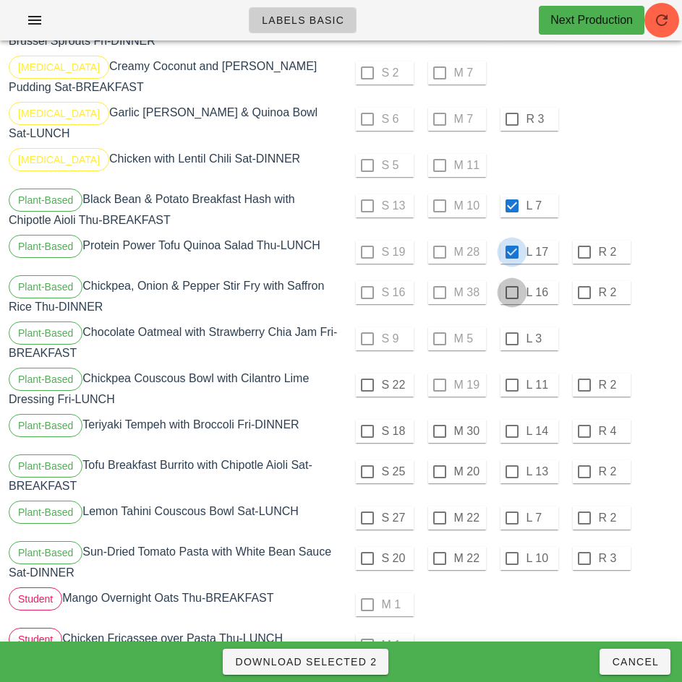
click at [511, 280] on div at bounding box center [511, 292] width 25 height 25
checkbox input "true"
click at [511, 327] on div at bounding box center [511, 339] width 25 height 25
checkbox input "true"
click at [511, 373] on div at bounding box center [511, 385] width 25 height 25
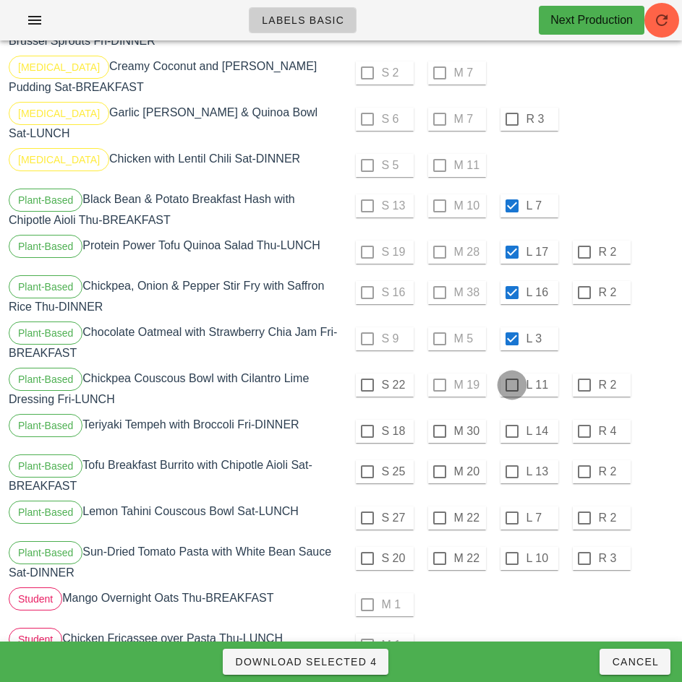
checkbox input "true"
click at [366, 663] on span "Download Selected 5" at bounding box center [305, 662] width 142 height 12
checkbox input "false"
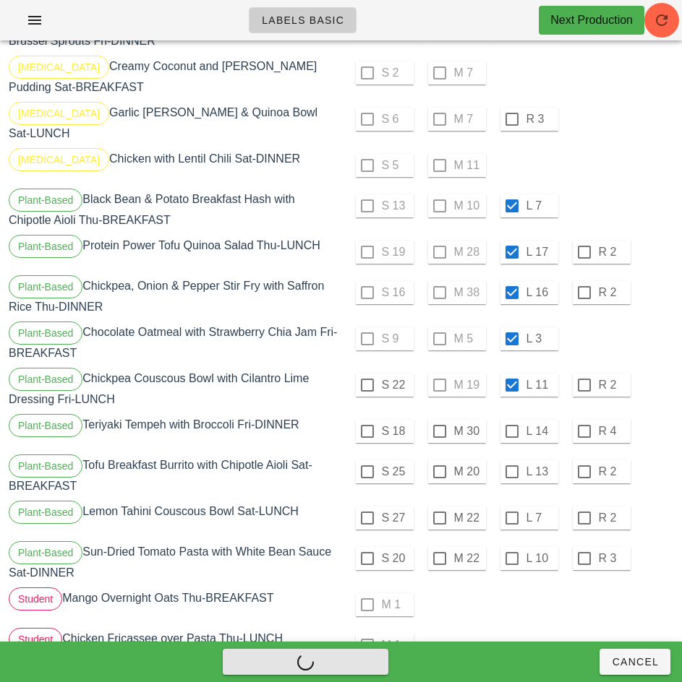
checkbox input "false"
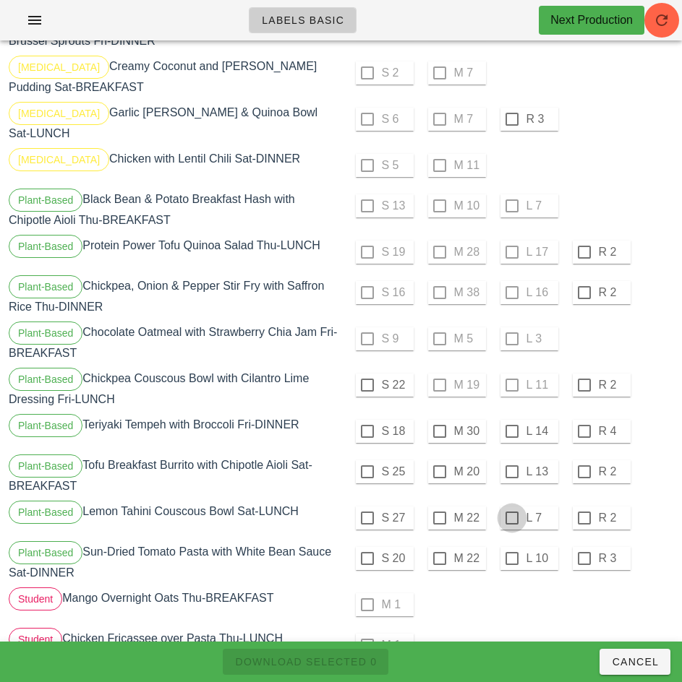
click at [509, 419] on div at bounding box center [511, 431] width 25 height 25
click at [511, 460] on div at bounding box center [511, 472] width 25 height 25
click at [511, 506] on div at bounding box center [511, 518] width 25 height 25
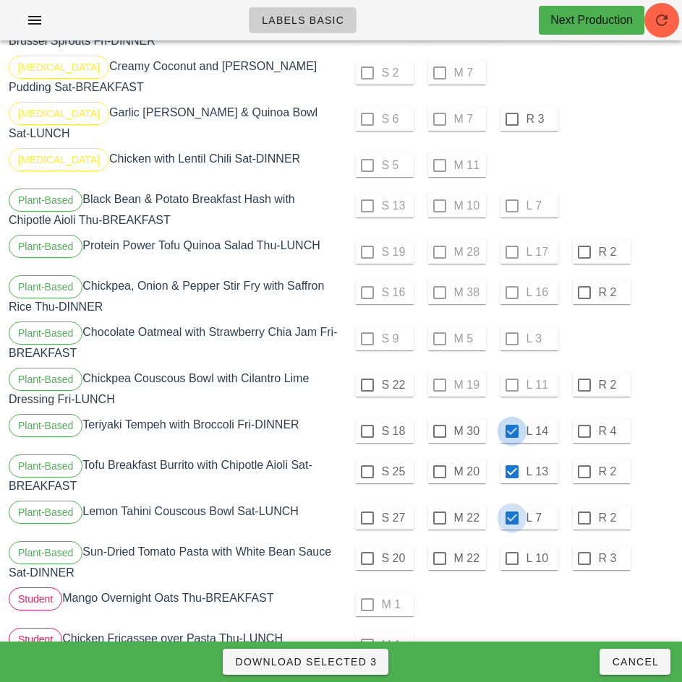
checkbox input "true"
click at [511, 546] on div at bounding box center [511, 558] width 25 height 25
checkbox input "true"
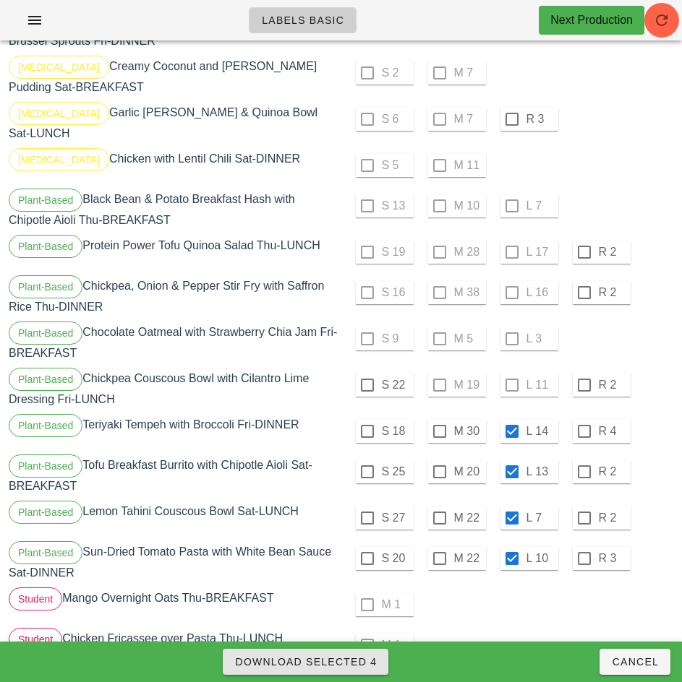
click at [366, 660] on span "Download Selected 4" at bounding box center [305, 662] width 142 height 12
checkbox input "false"
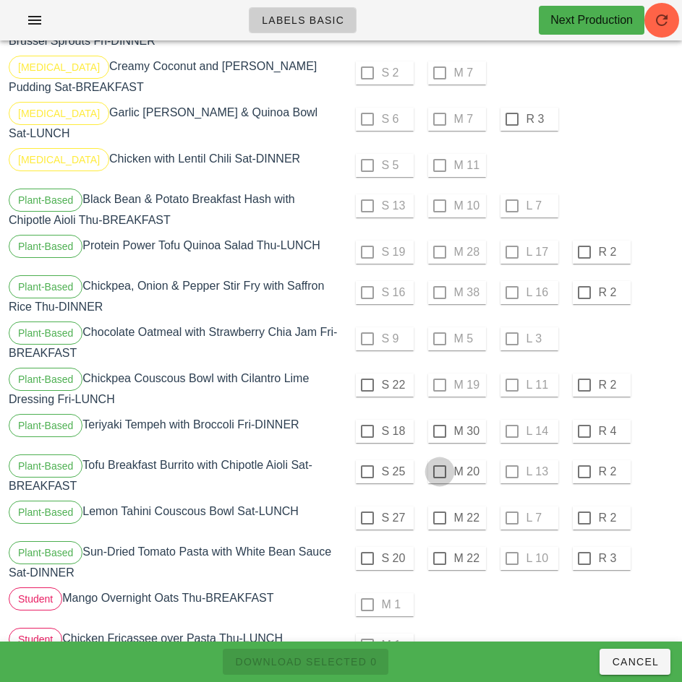
click at [439, 419] on div at bounding box center [439, 431] width 25 height 25
click at [437, 460] on div at bounding box center [439, 472] width 25 height 25
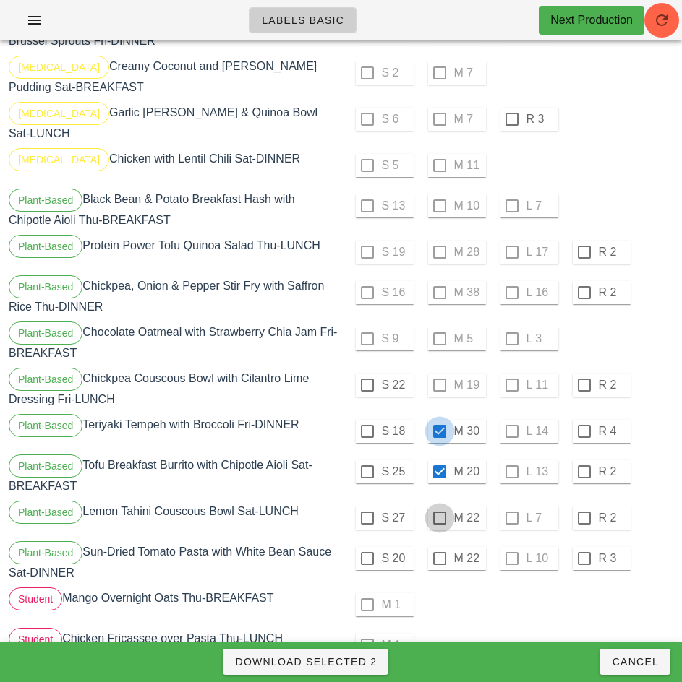
click at [439, 506] on div at bounding box center [439, 518] width 25 height 25
checkbox input "true"
click at [440, 546] on div at bounding box center [439, 558] width 25 height 25
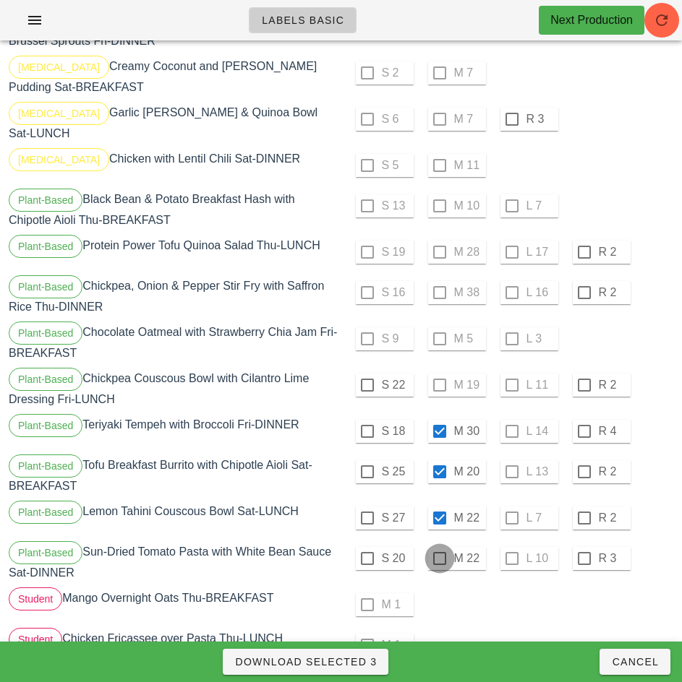
checkbox input "true"
click at [369, 666] on span "Download Selected 4" at bounding box center [305, 662] width 142 height 12
checkbox input "false"
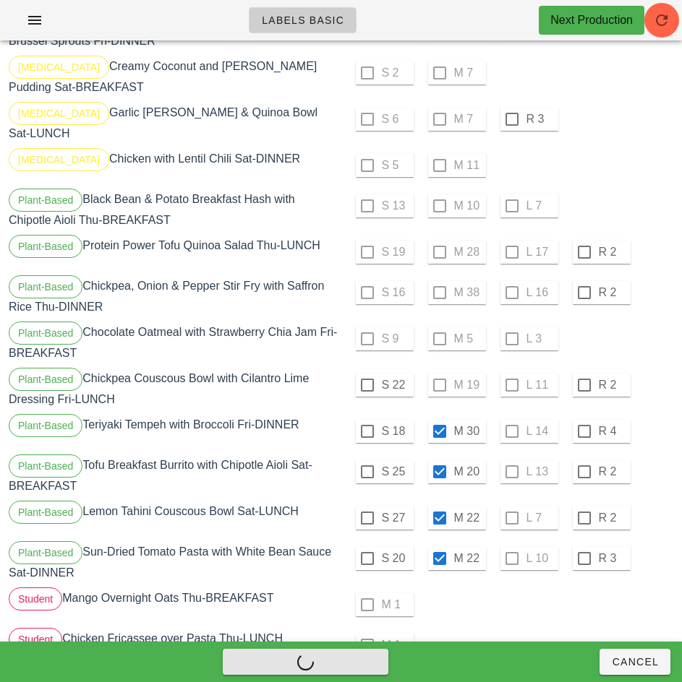
checkbox input "false"
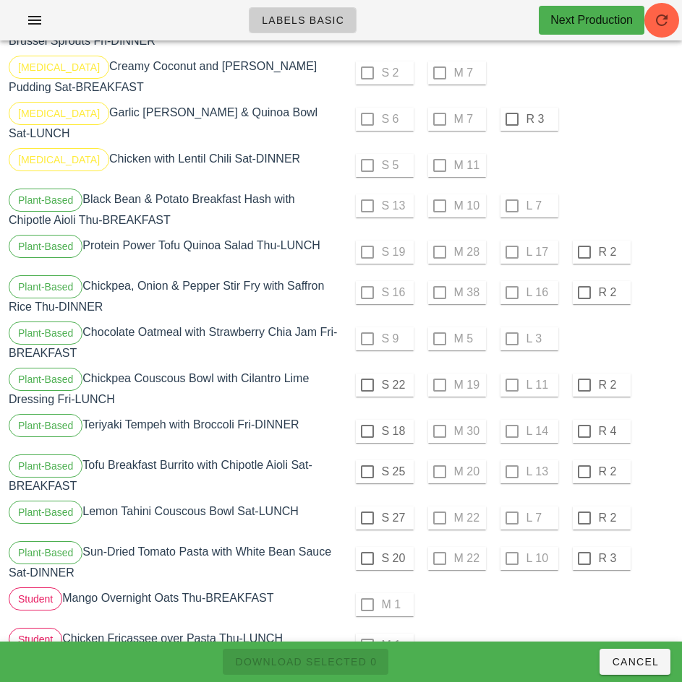
click at [366, 373] on div at bounding box center [367, 385] width 25 height 25
click at [366, 419] on div at bounding box center [367, 431] width 25 height 25
click at [368, 460] on div at bounding box center [367, 472] width 25 height 25
checkbox input "true"
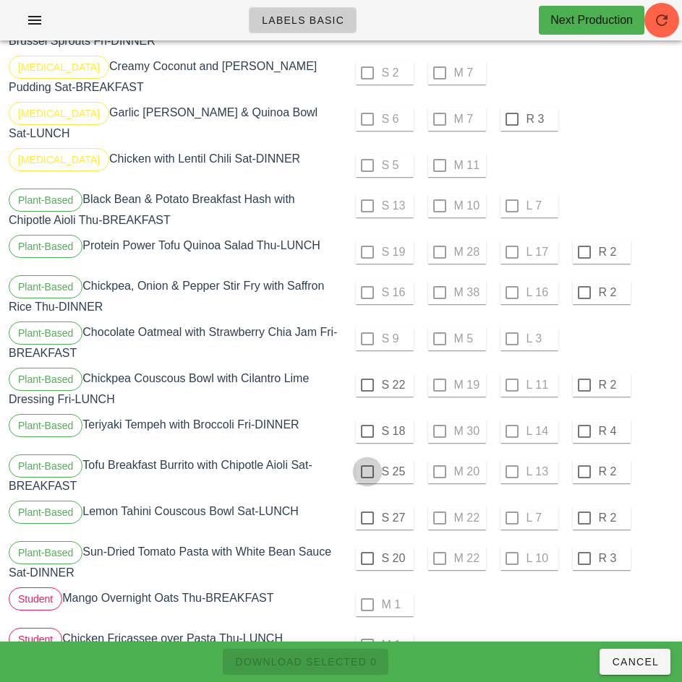
checkbox input "true"
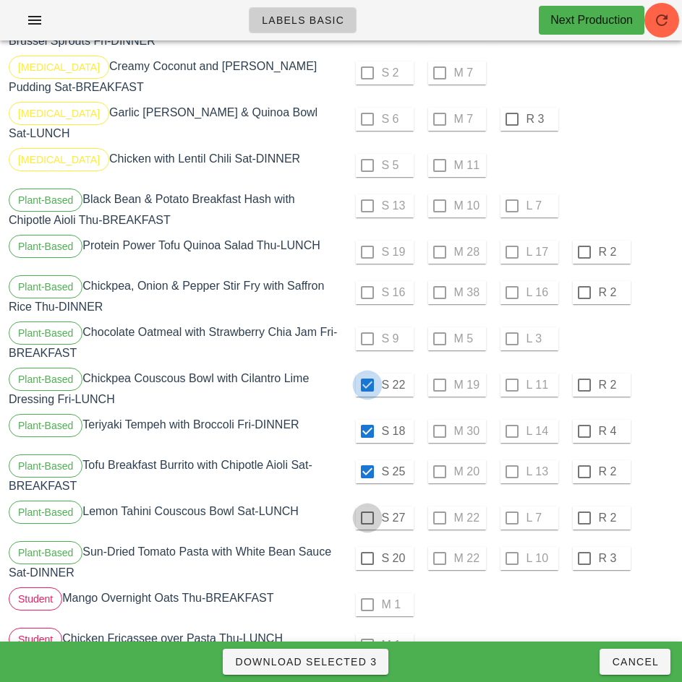
click at [368, 506] on div at bounding box center [367, 518] width 25 height 25
checkbox input "true"
click at [366, 546] on div at bounding box center [367, 558] width 25 height 25
checkbox input "true"
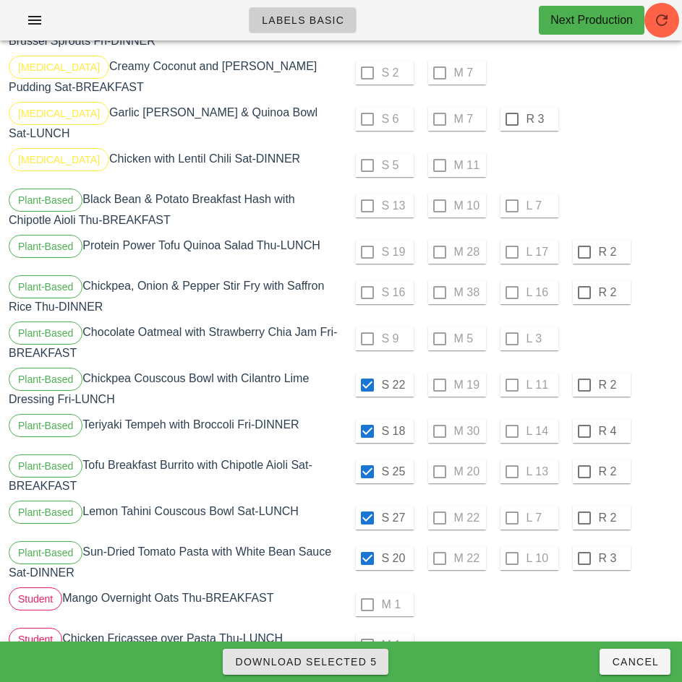
click at [345, 661] on span "Download Selected 5" at bounding box center [305, 662] width 142 height 12
checkbox input "false"
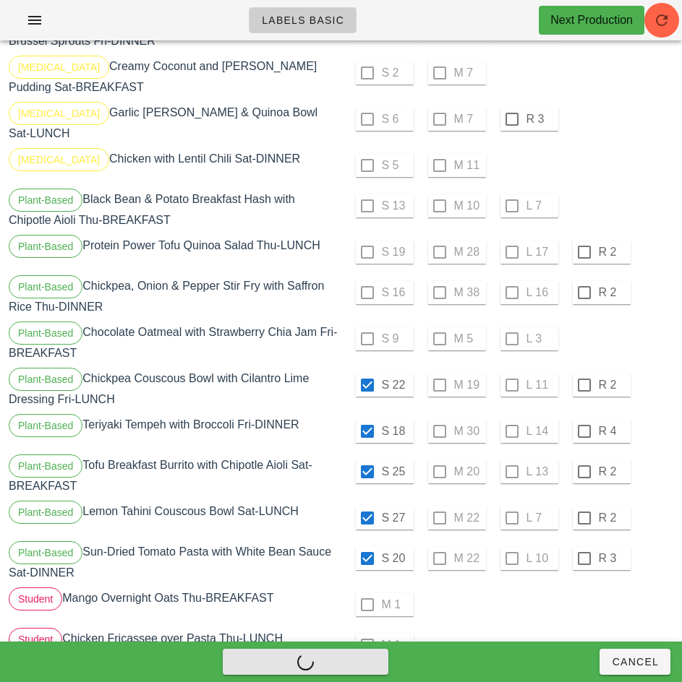
checkbox input "false"
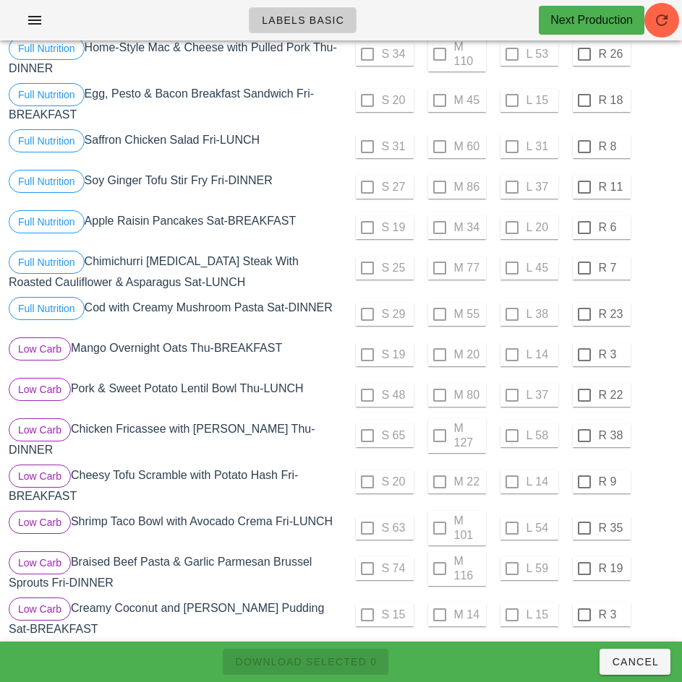
scroll to position [0, 0]
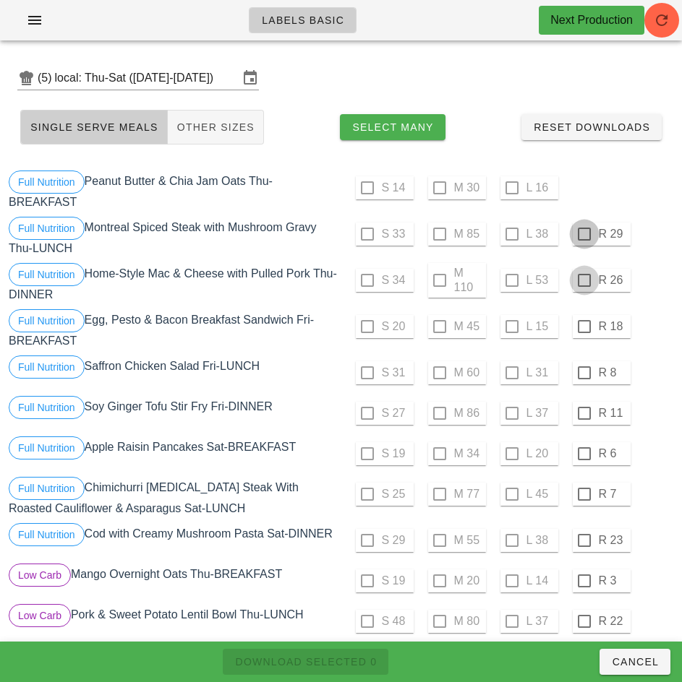
click at [585, 236] on div at bounding box center [584, 234] width 25 height 25
click at [583, 280] on div at bounding box center [584, 280] width 25 height 25
checkbox input "true"
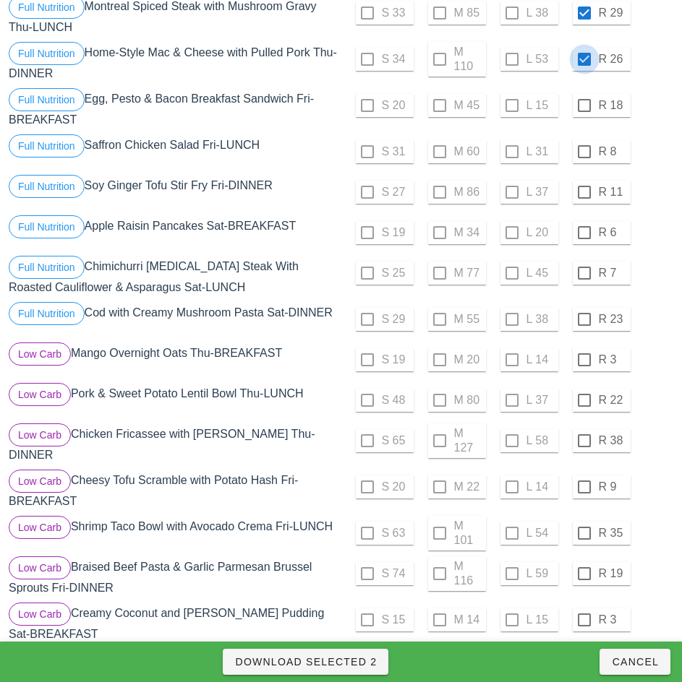
scroll to position [252, 0]
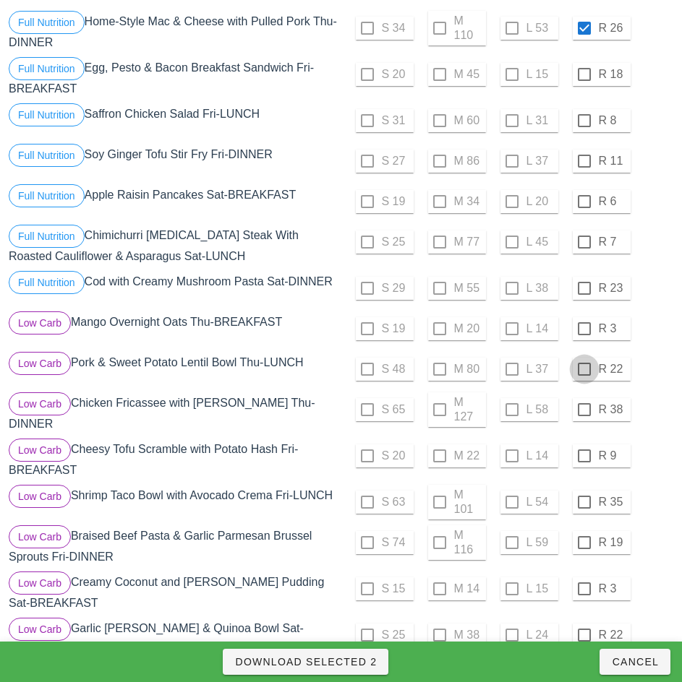
click at [582, 327] on div at bounding box center [584, 329] width 25 height 25
click at [583, 369] on div at bounding box center [584, 369] width 25 height 25
checkbox input "true"
click at [583, 410] on div at bounding box center [584, 410] width 25 height 25
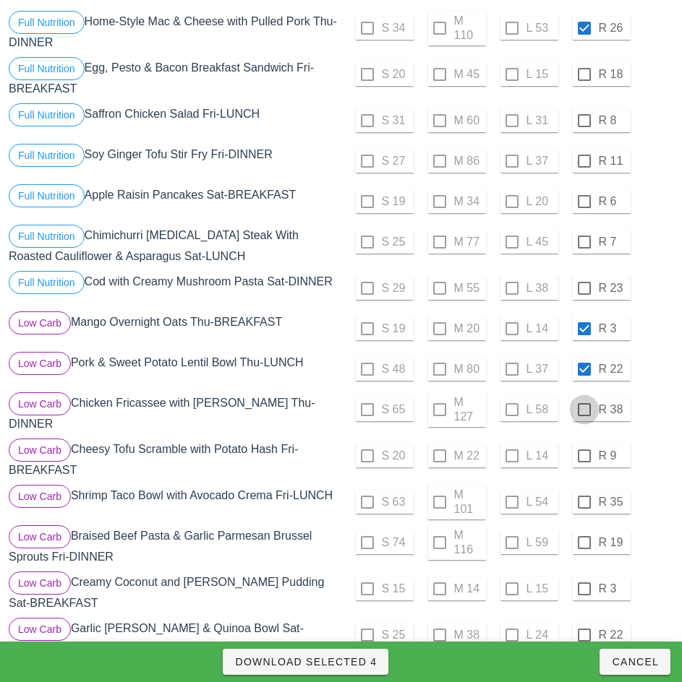
checkbox input "true"
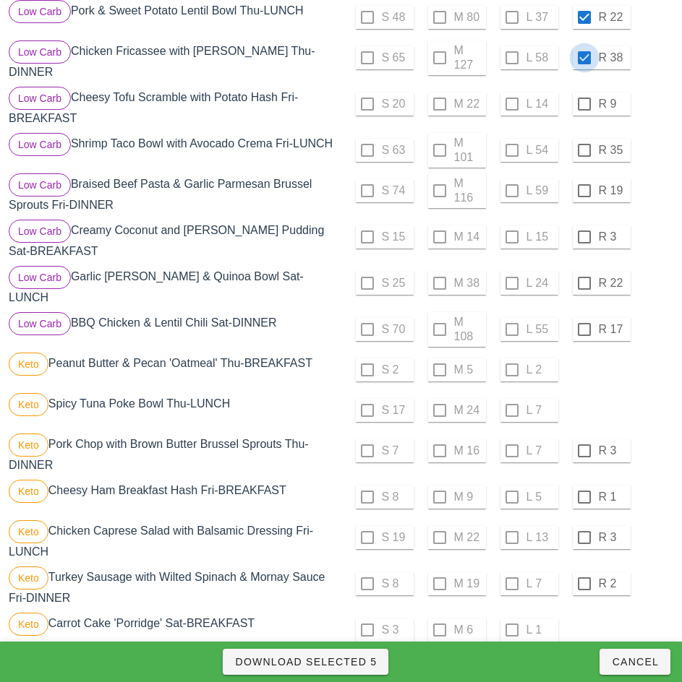
scroll to position [610, 0]
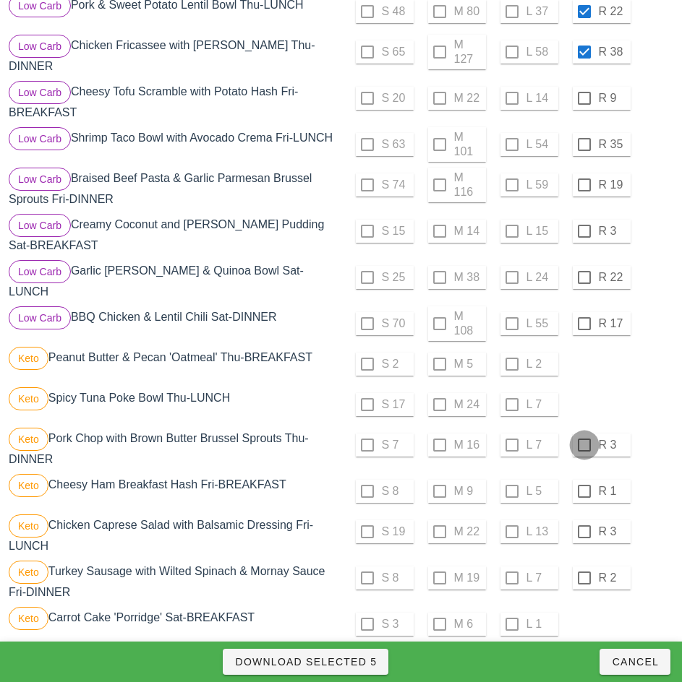
click at [581, 434] on div at bounding box center [584, 445] width 25 height 25
checkbox input "true"
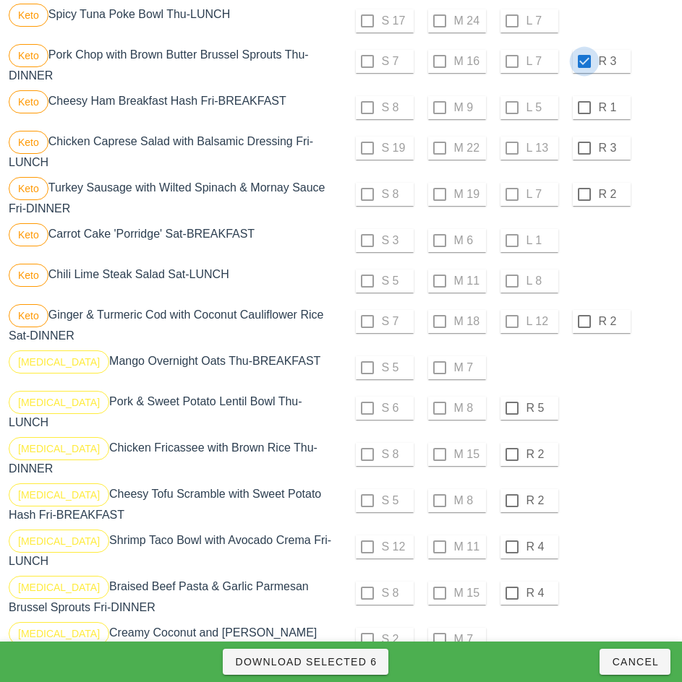
scroll to position [996, 0]
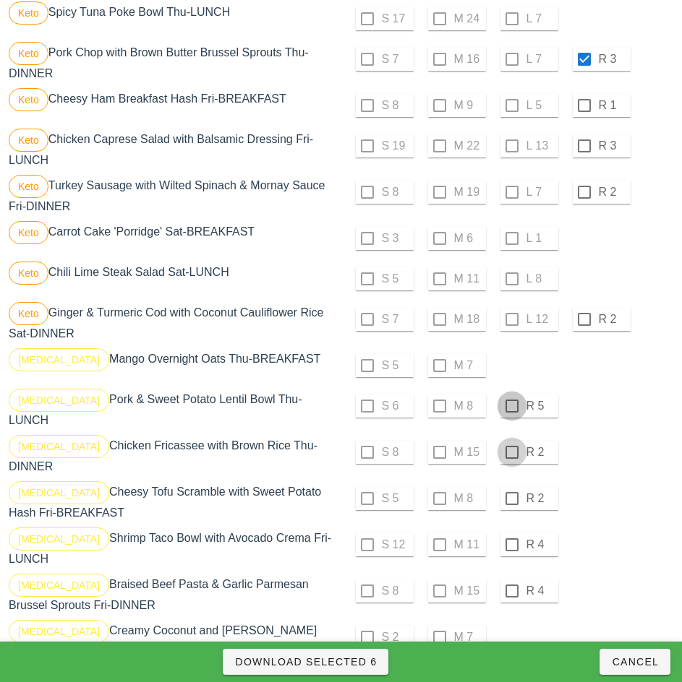
click at [511, 395] on div at bounding box center [511, 406] width 25 height 25
click at [511, 440] on div at bounding box center [511, 452] width 25 height 25
checkbox input "true"
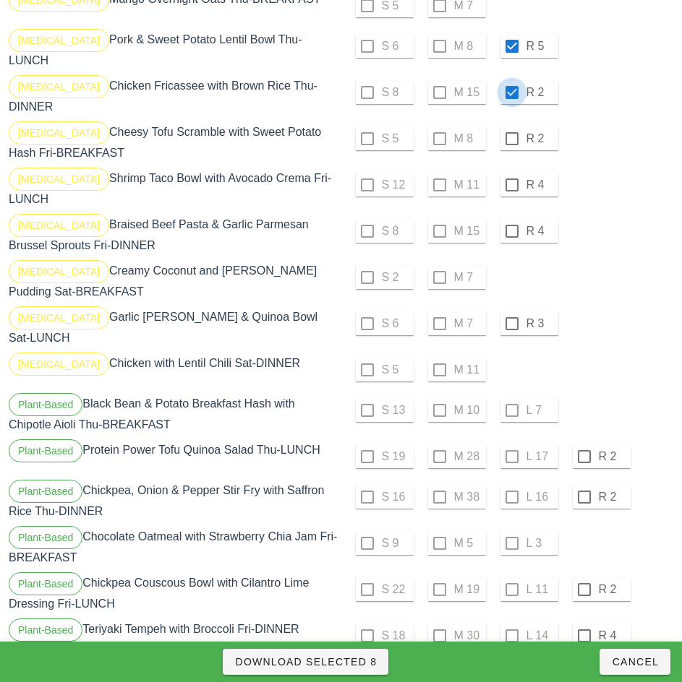
scroll to position [1365, 0]
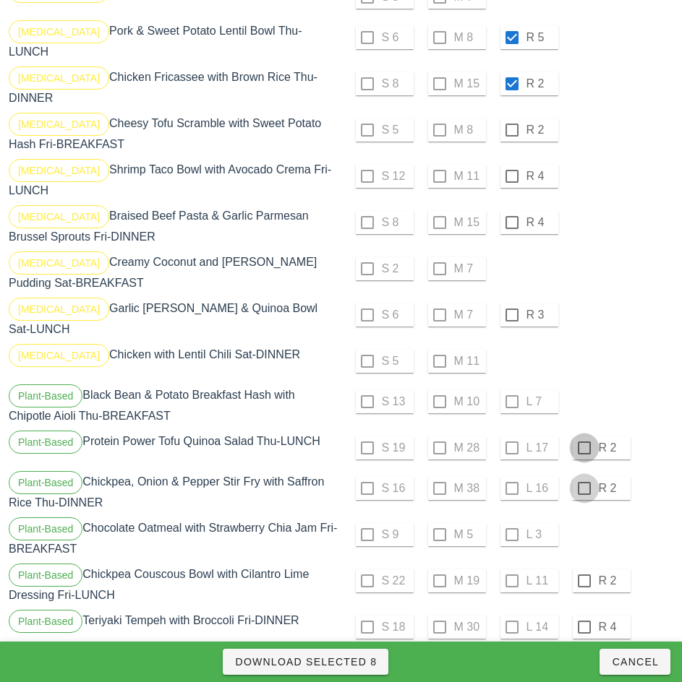
click at [583, 436] on div at bounding box center [584, 448] width 25 height 25
click at [583, 476] on div at bounding box center [584, 488] width 25 height 25
checkbox input "true"
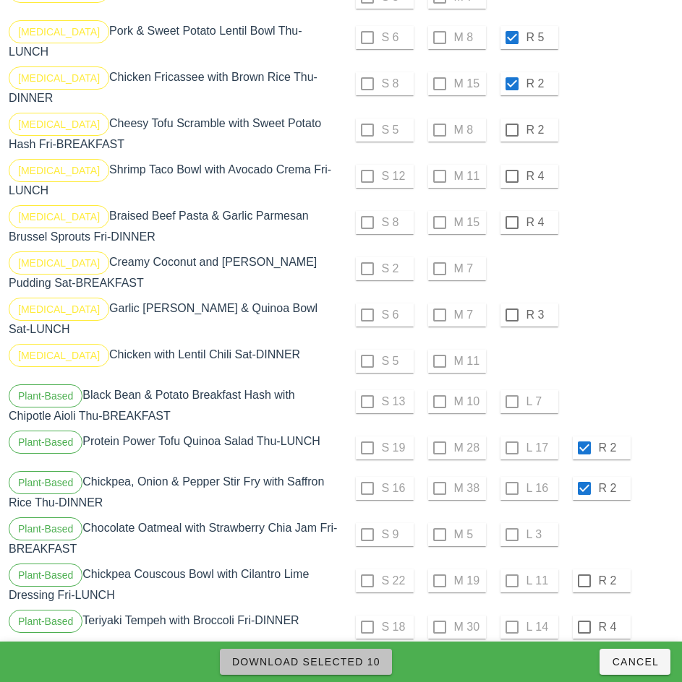
click at [364, 666] on span "Download Selected 10" at bounding box center [305, 662] width 149 height 12
checkbox input "false"
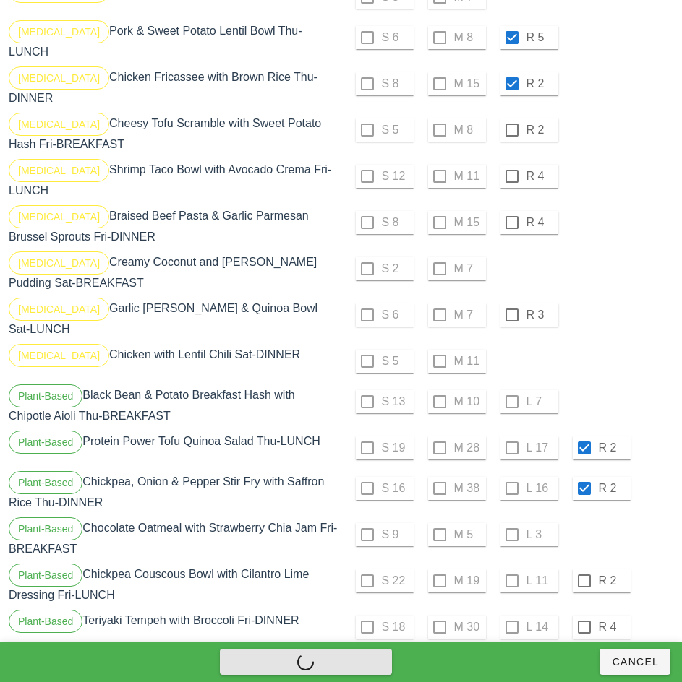
checkbox input "false"
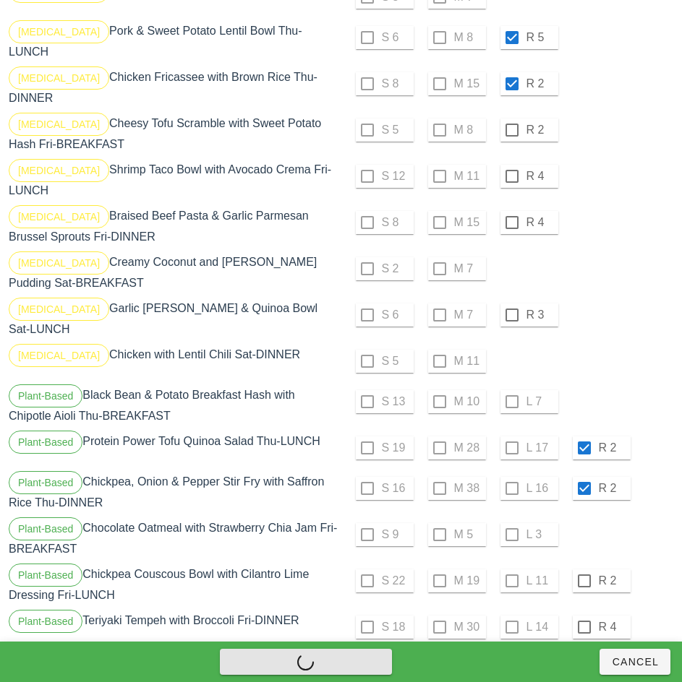
checkbox input "false"
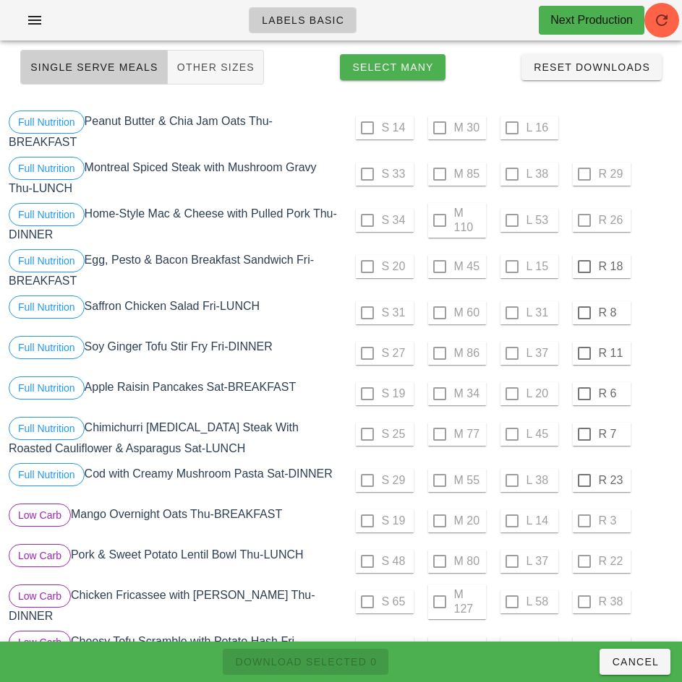
scroll to position [0, 0]
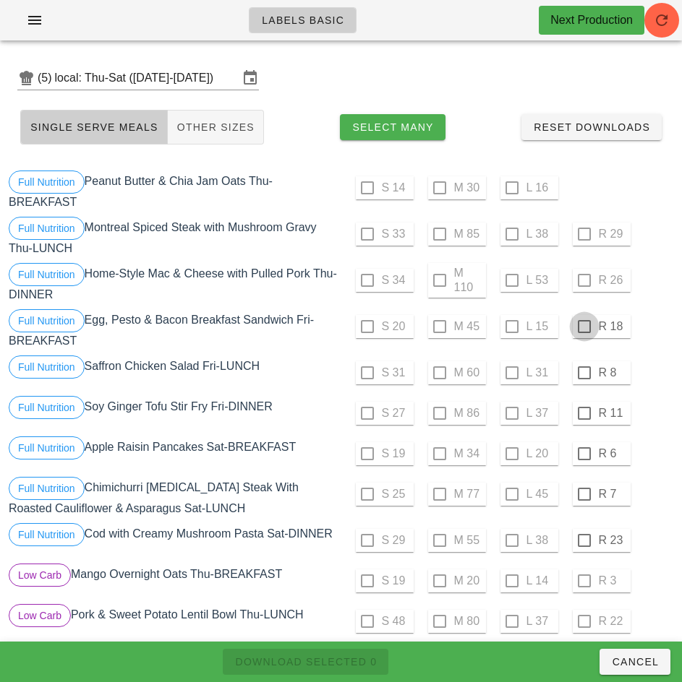
click at [583, 327] on div at bounding box center [584, 326] width 25 height 25
checkbox input "true"
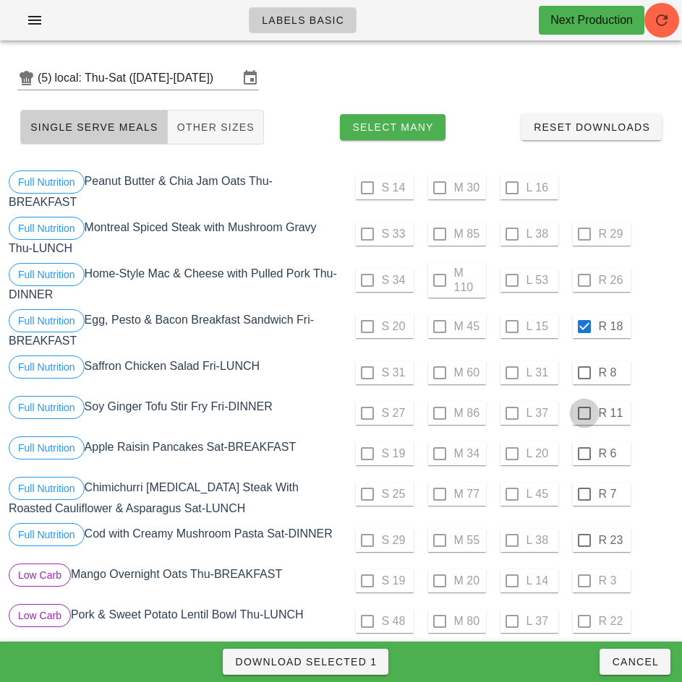
click at [583, 373] on div at bounding box center [584, 373] width 25 height 25
click at [583, 413] on div at bounding box center [584, 413] width 25 height 25
checkbox input "true"
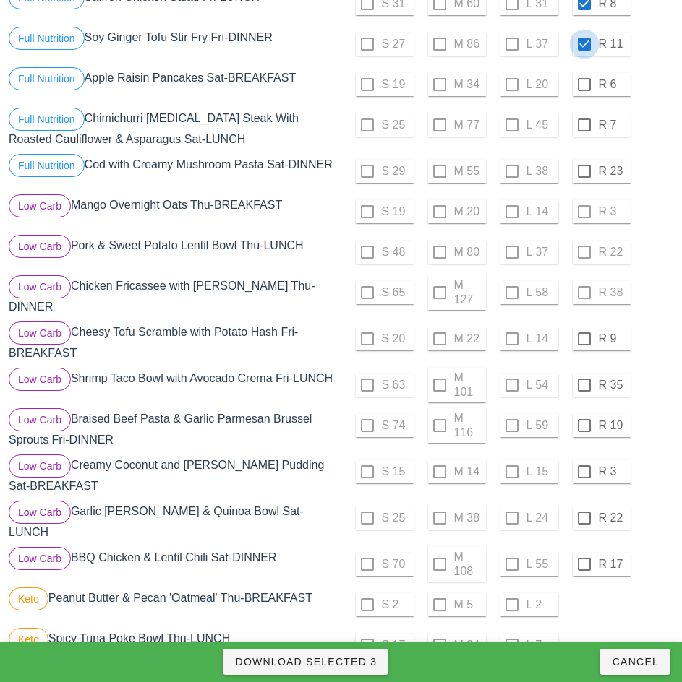
scroll to position [393, 0]
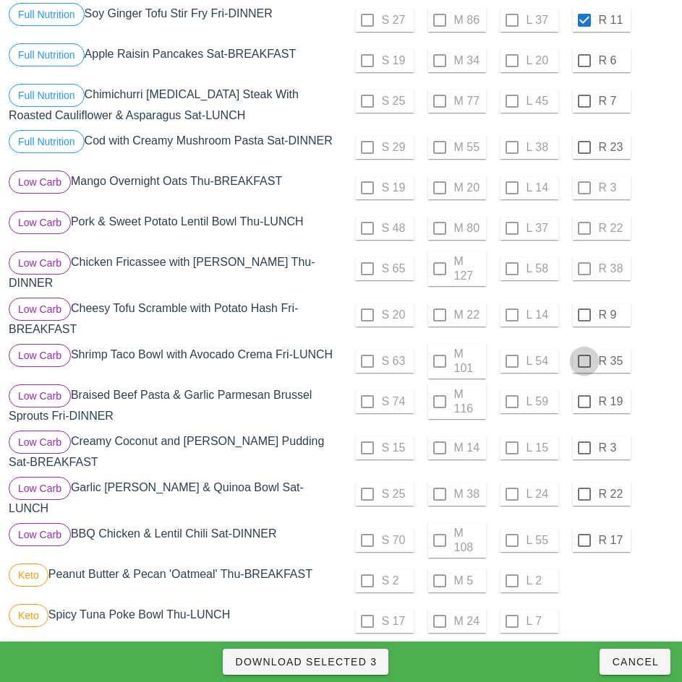
click at [583, 311] on div at bounding box center [584, 315] width 25 height 25
click at [583, 356] on div at bounding box center [584, 361] width 25 height 25
checkbox input "true"
click at [583, 396] on div at bounding box center [584, 402] width 25 height 25
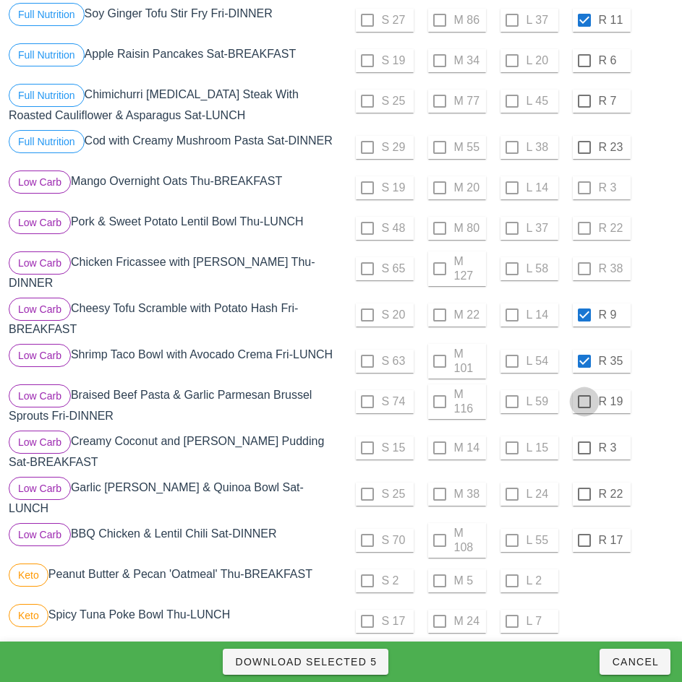
checkbox input "true"
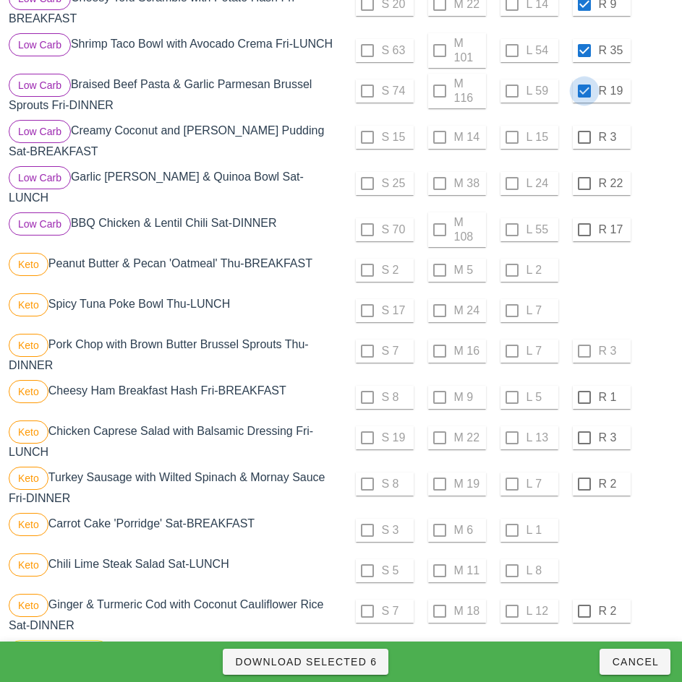
scroll to position [705, 0]
click at [583, 385] on div at bounding box center [584, 397] width 25 height 25
click at [582, 428] on div at bounding box center [584, 437] width 25 height 25
click at [583, 472] on div at bounding box center [584, 483] width 25 height 25
checkbox input "true"
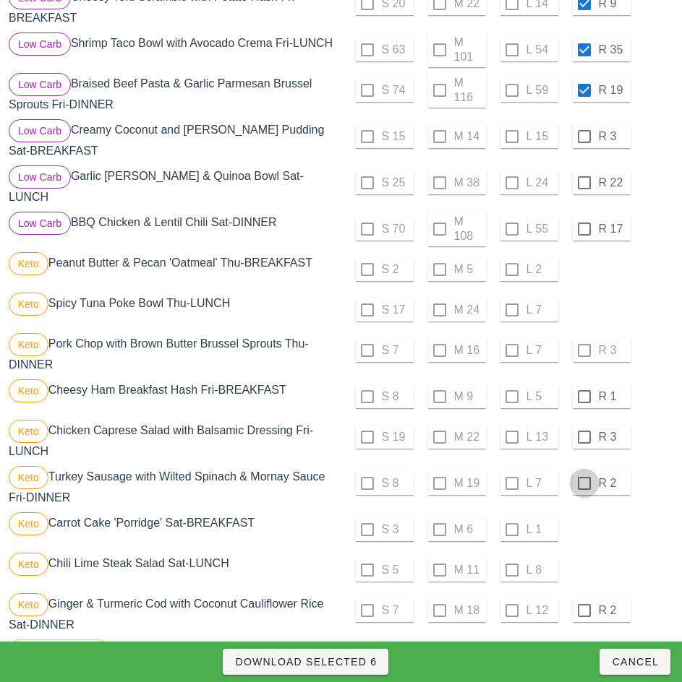
checkbox input "true"
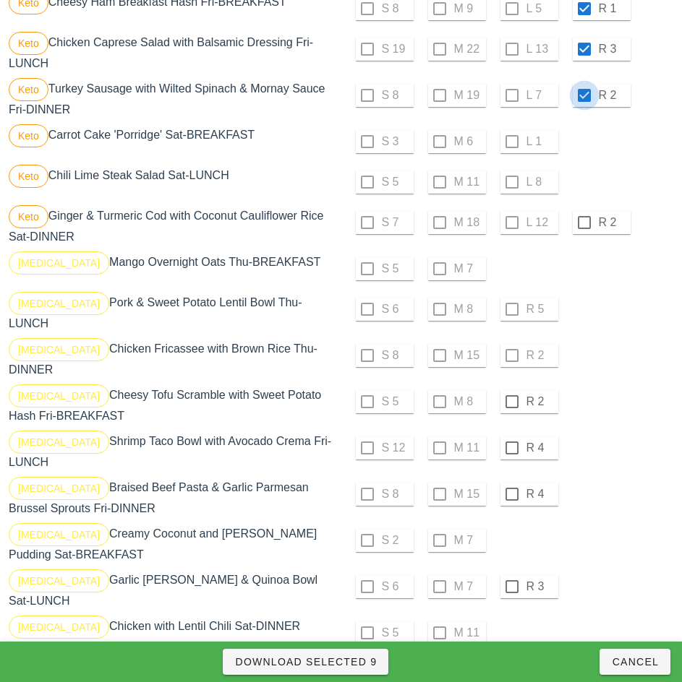
scroll to position [1096, 0]
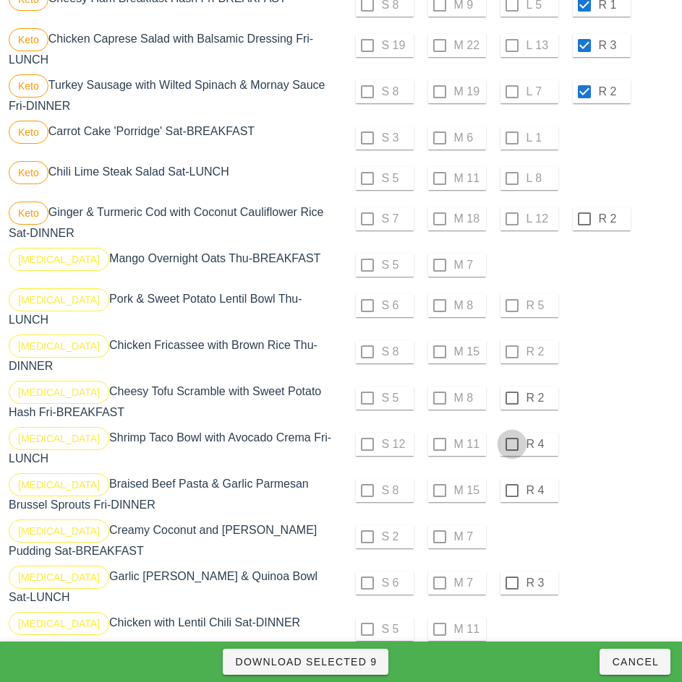
click at [511, 386] on div at bounding box center [511, 398] width 25 height 25
click at [510, 432] on div at bounding box center [511, 444] width 25 height 25
click at [511, 478] on div at bounding box center [511, 490] width 25 height 25
checkbox input "true"
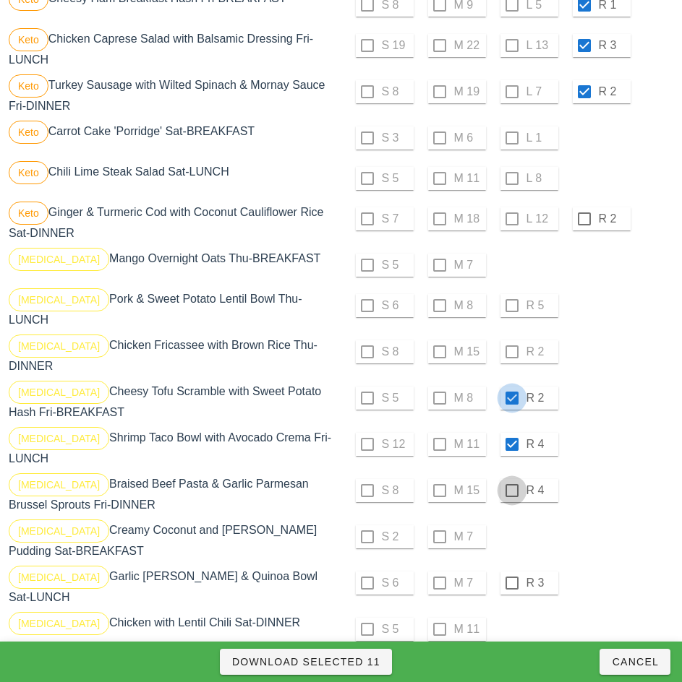
checkbox input "true"
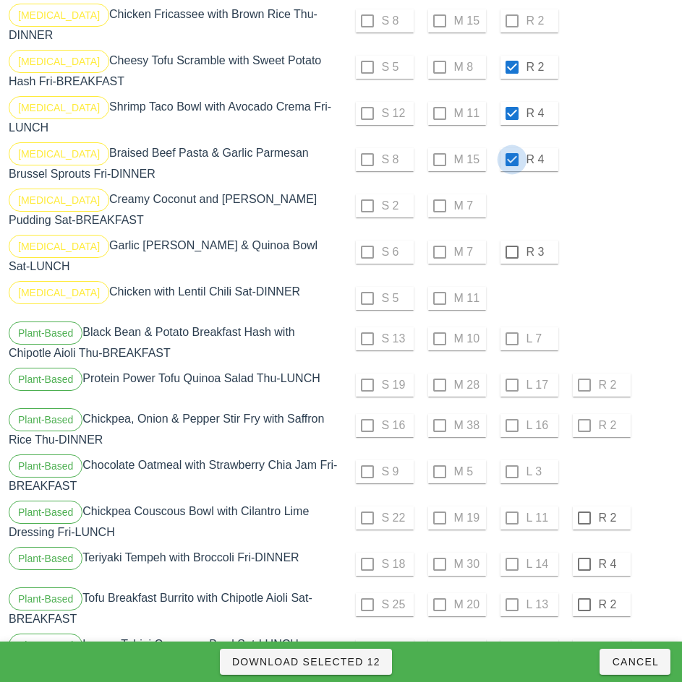
scroll to position [1440, 0]
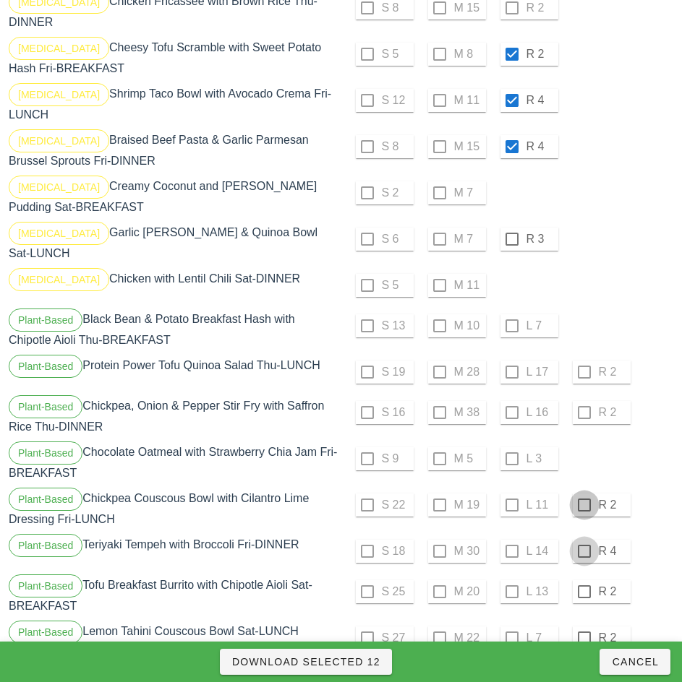
click at [583, 493] on div at bounding box center [584, 505] width 25 height 25
click at [583, 539] on div at bounding box center [584, 551] width 25 height 25
checkbox input "true"
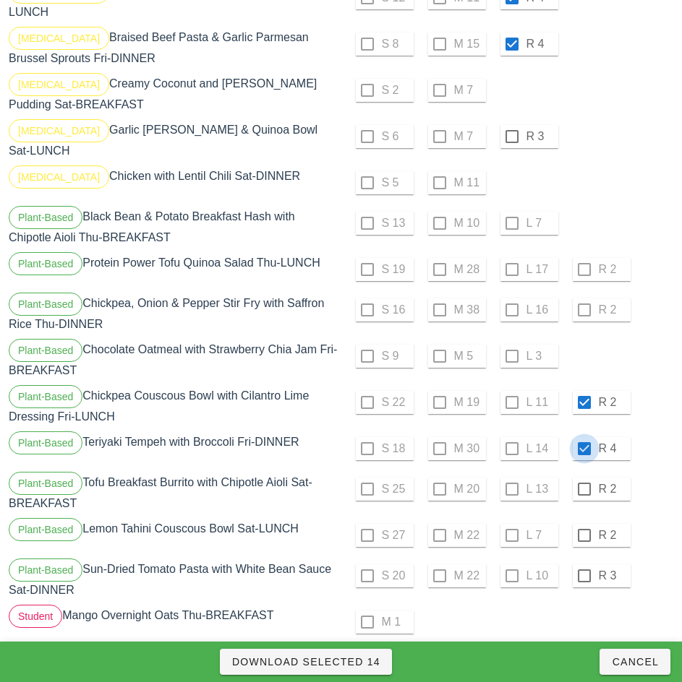
scroll to position [1544, 0]
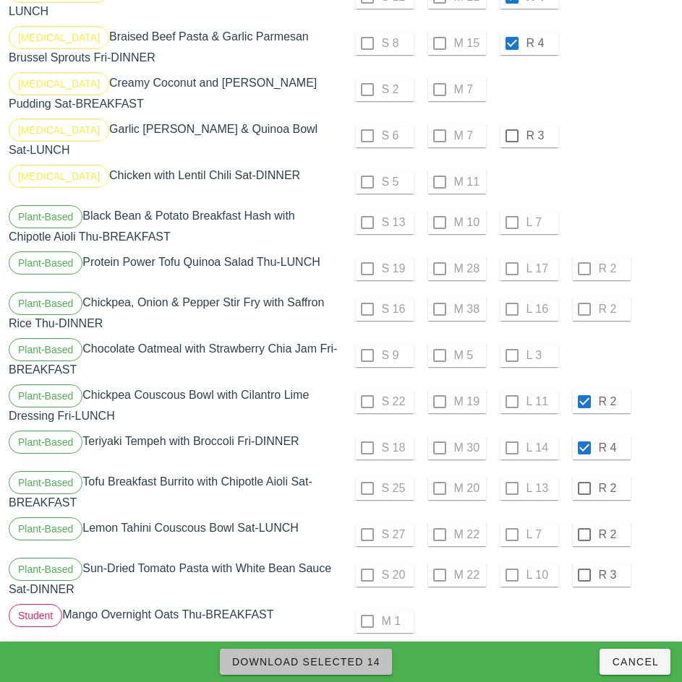
click at [366, 663] on span "Download Selected 14" at bounding box center [305, 662] width 149 height 12
checkbox input "false"
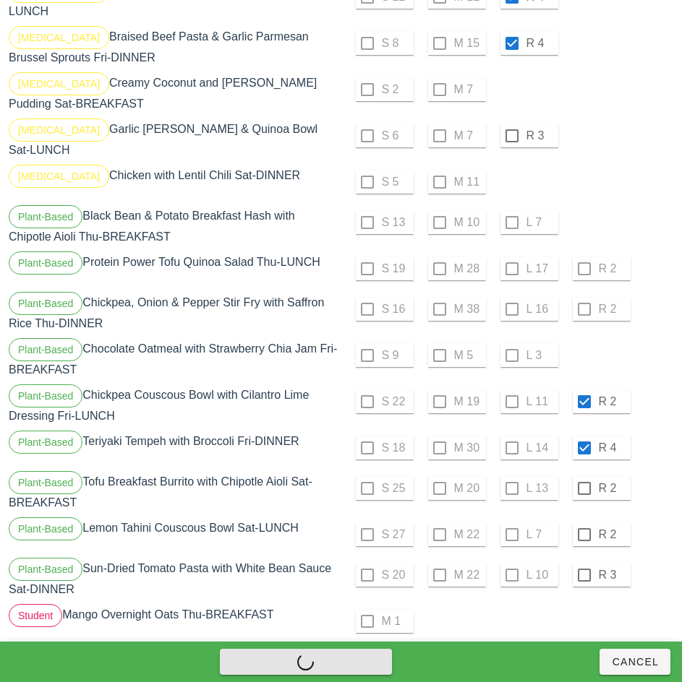
checkbox input "false"
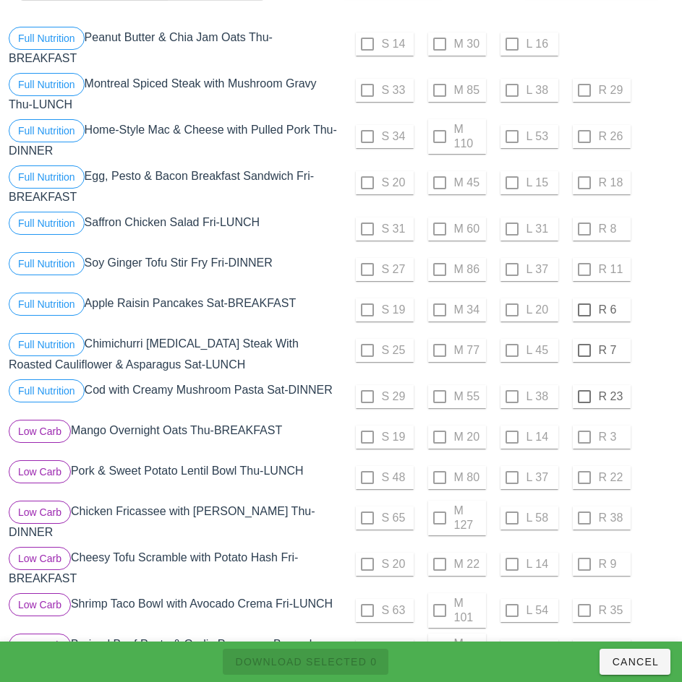
scroll to position [145, 0]
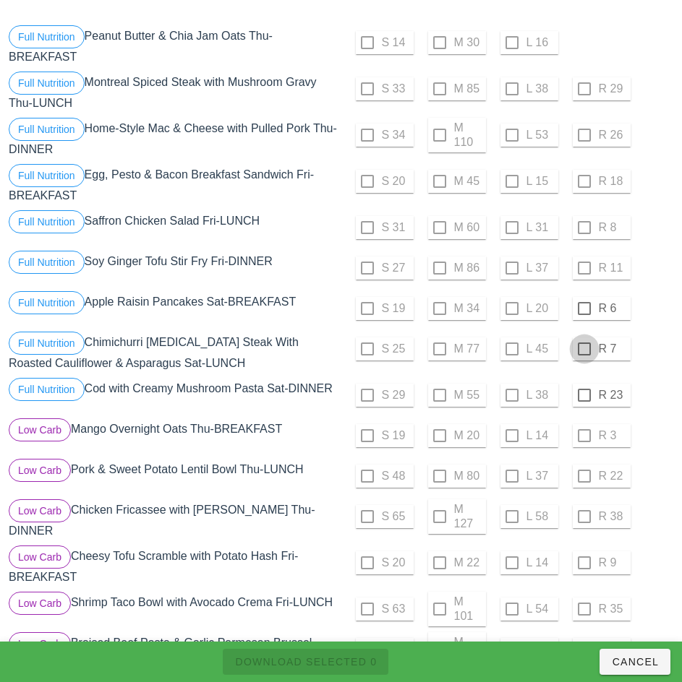
click at [583, 309] on div at bounding box center [584, 308] width 25 height 25
click at [583, 349] on div at bounding box center [584, 349] width 25 height 25
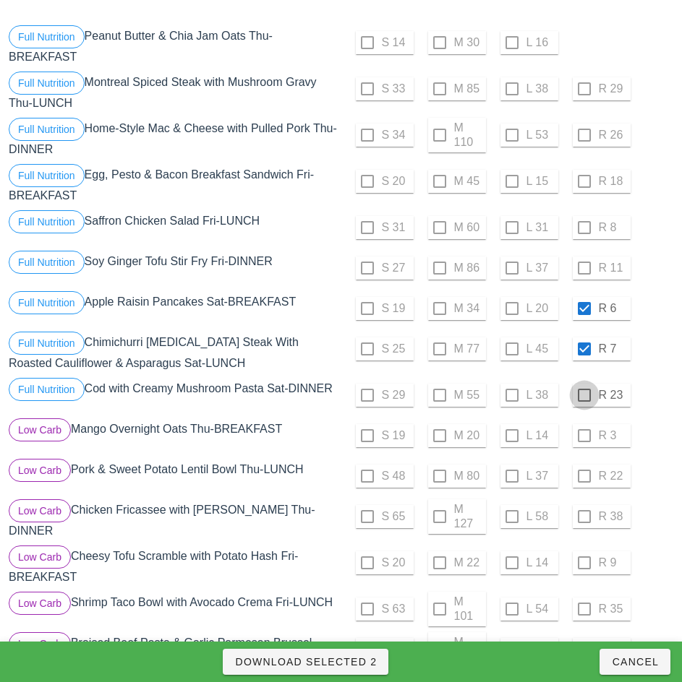
click at [583, 395] on div at bounding box center [584, 395] width 25 height 25
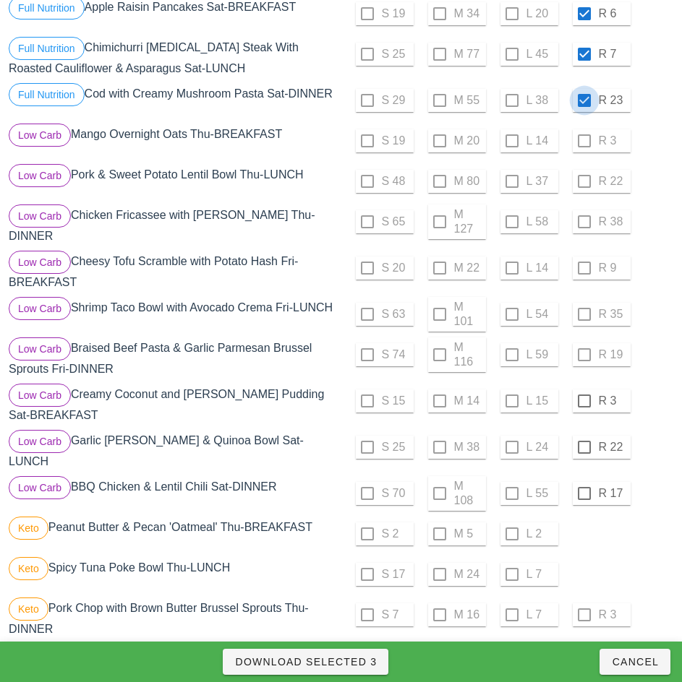
scroll to position [471, 0]
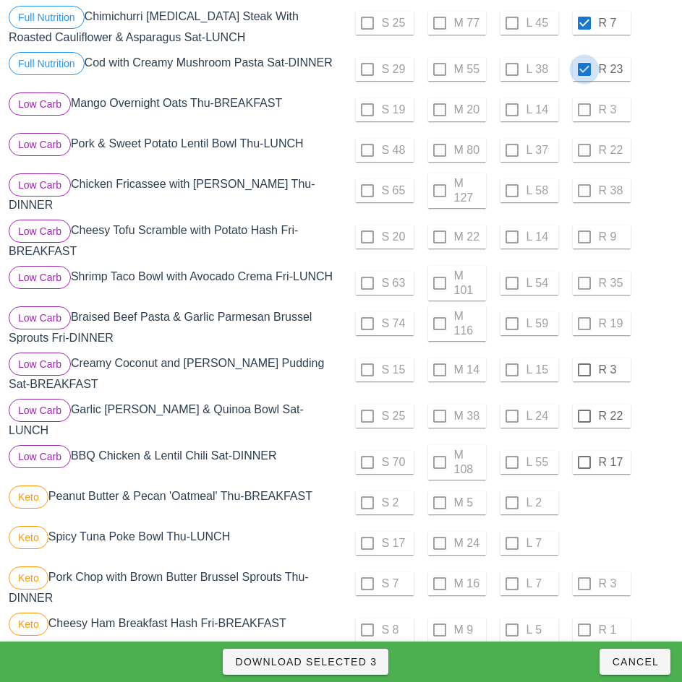
click at [583, 364] on div at bounding box center [584, 370] width 25 height 25
click at [583, 411] on div at bounding box center [584, 416] width 25 height 25
click at [583, 451] on div at bounding box center [584, 462] width 25 height 25
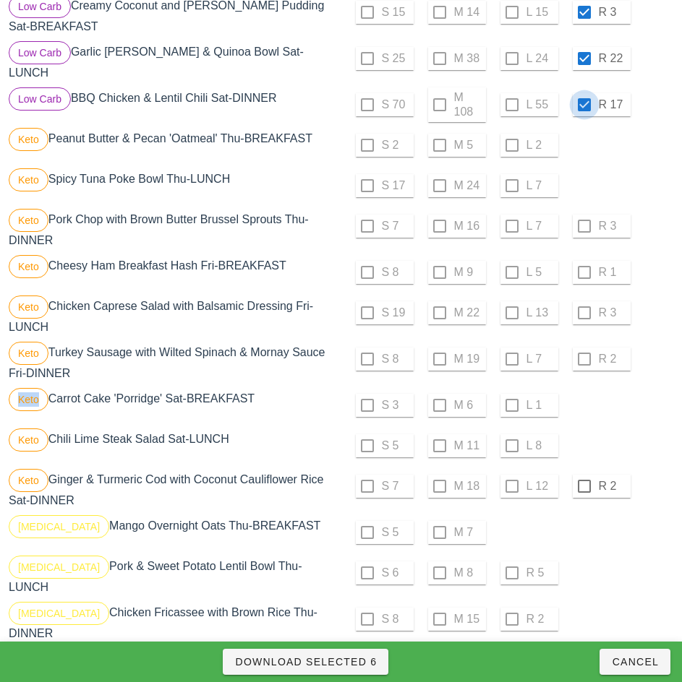
scroll to position [838, 0]
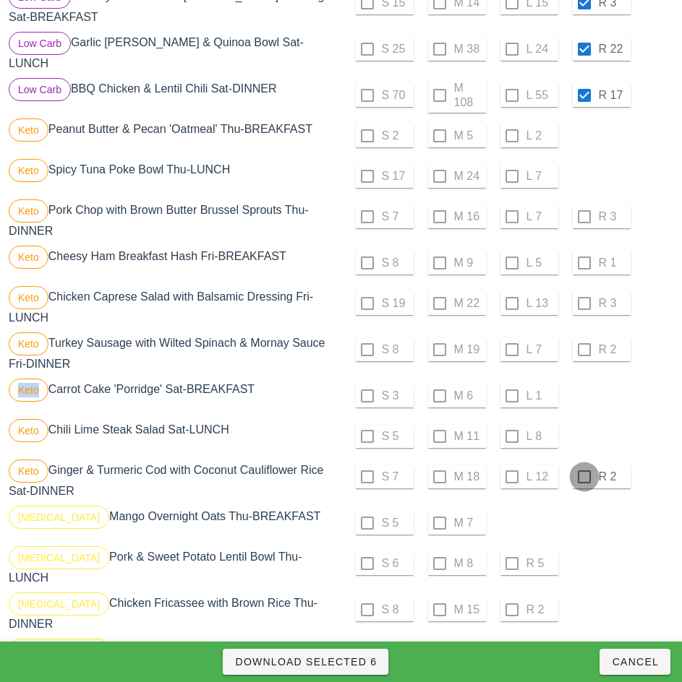
click at [583, 465] on div at bounding box center [584, 477] width 25 height 25
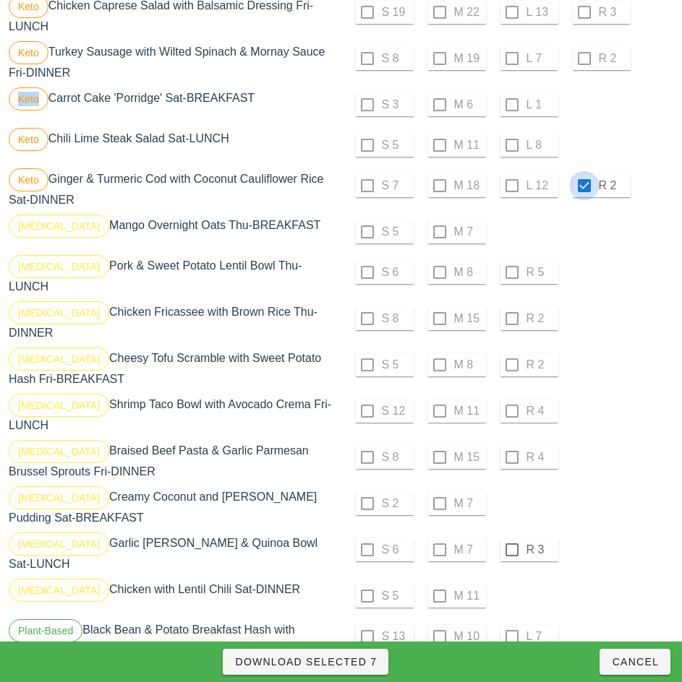
scroll to position [1131, 0]
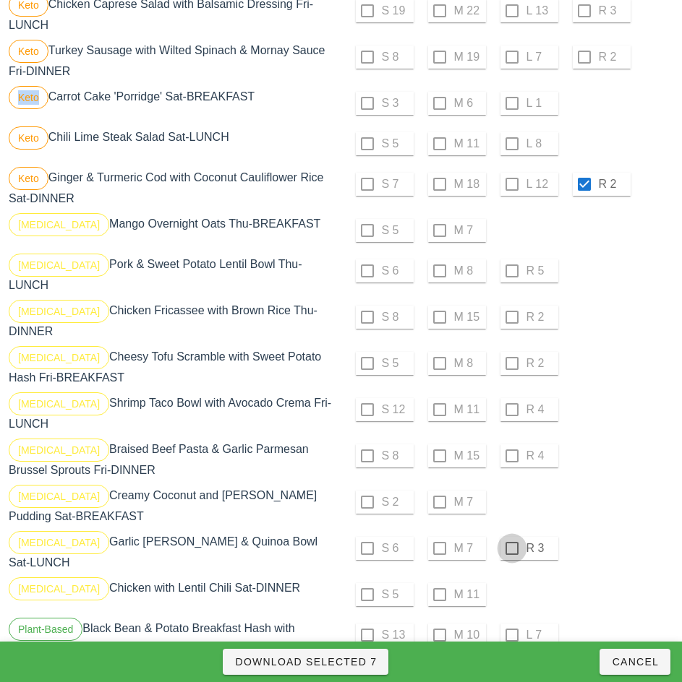
click at [511, 536] on div at bounding box center [511, 548] width 25 height 25
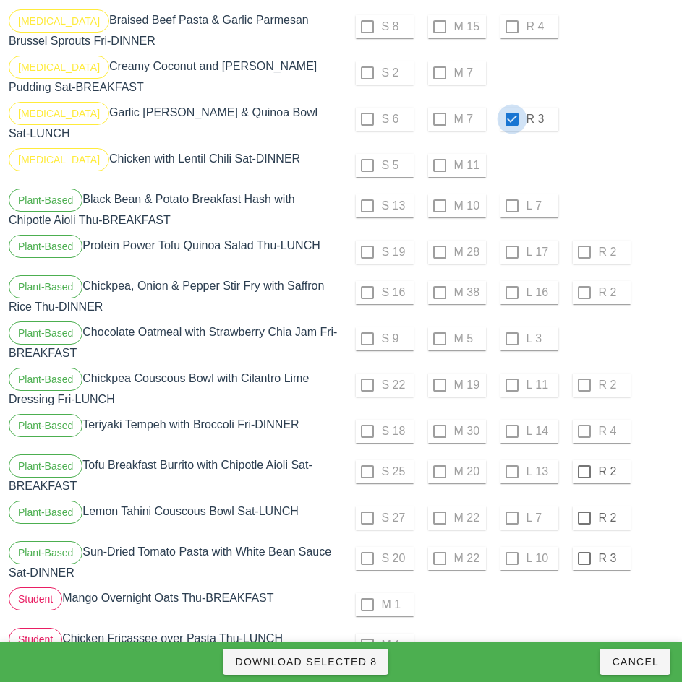
scroll to position [1564, 0]
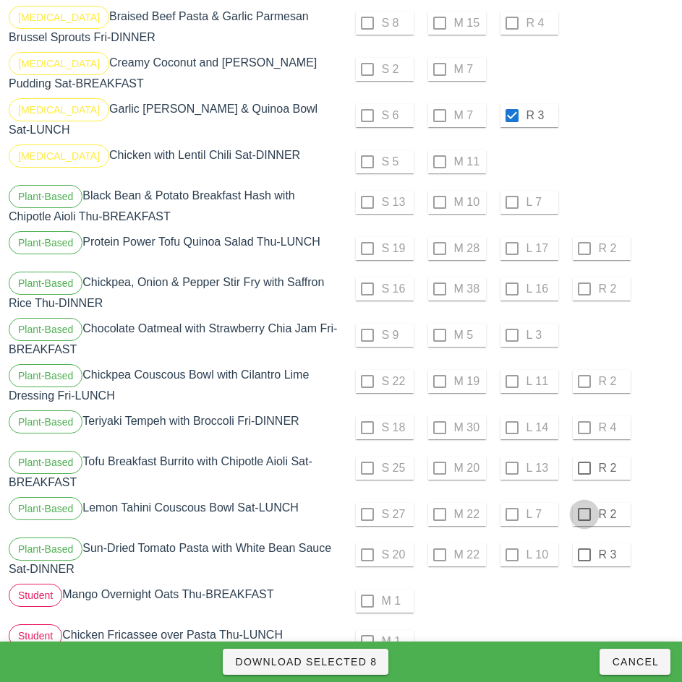
click at [583, 456] on div at bounding box center [584, 468] width 25 height 25
click at [583, 502] on div at bounding box center [584, 514] width 25 height 25
click at [583, 543] on div at bounding box center [584, 555] width 25 height 25
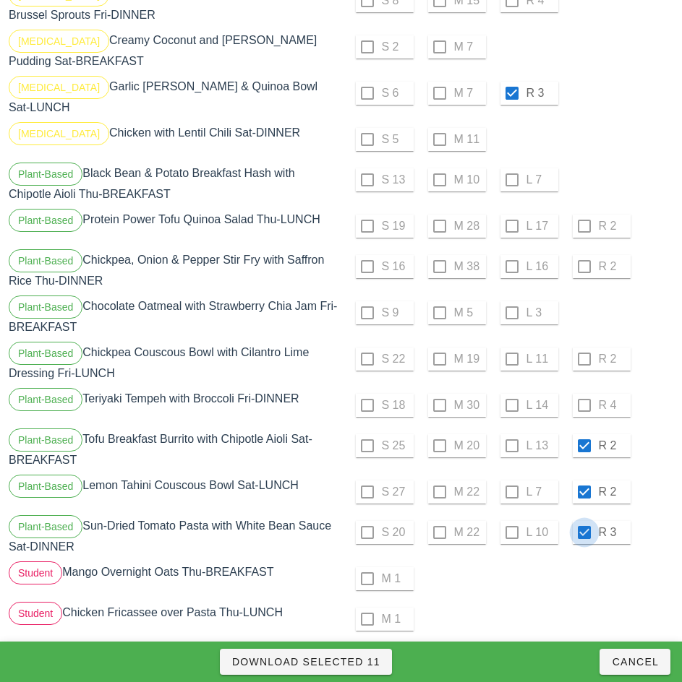
scroll to position [1588, 0]
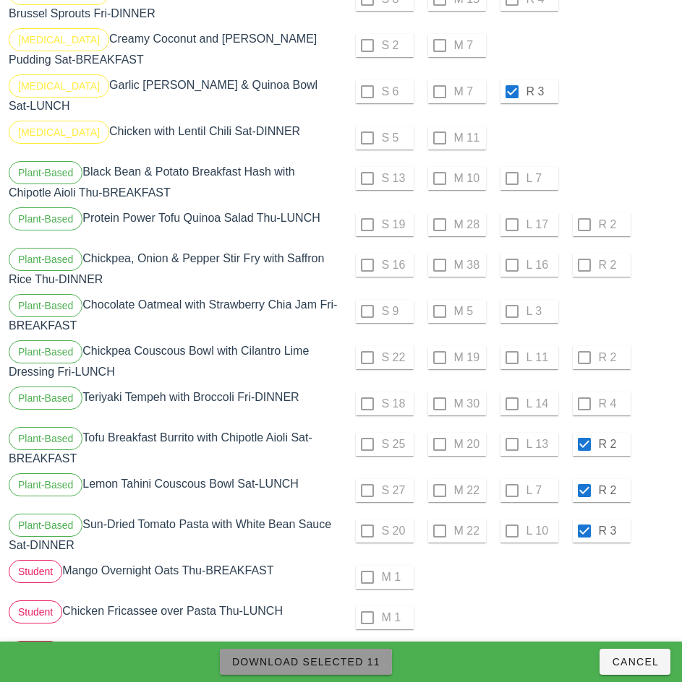
click at [365, 671] on button "Download Selected 11" at bounding box center [306, 662] width 172 height 26
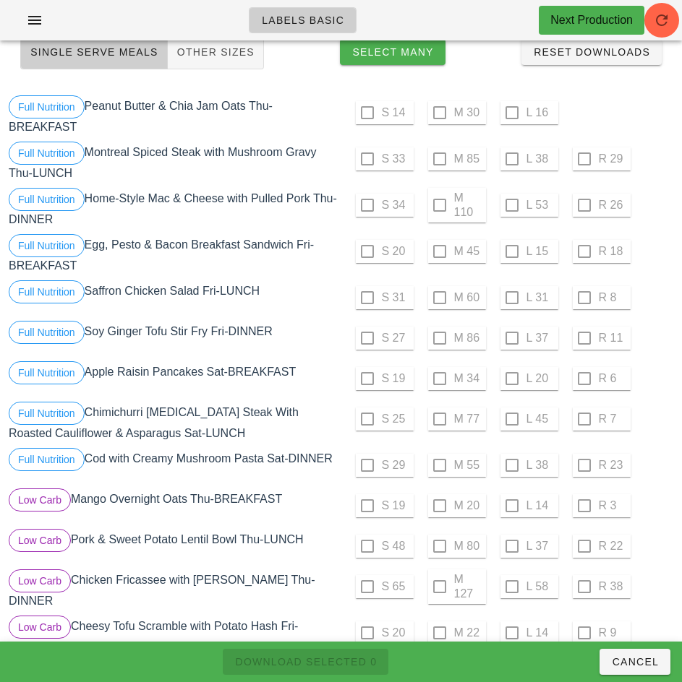
scroll to position [0, 0]
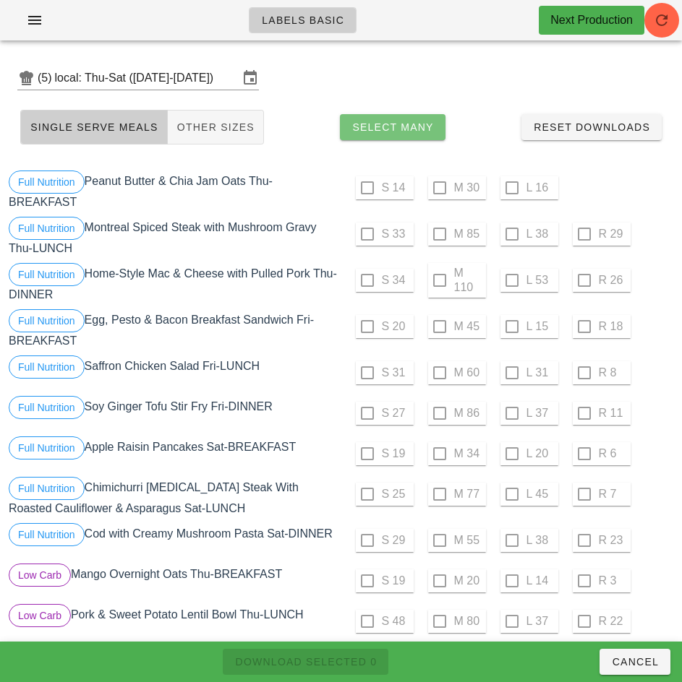
click at [412, 129] on span "Select Many" at bounding box center [392, 127] width 82 height 12
